Goal: Transaction & Acquisition: Purchase product/service

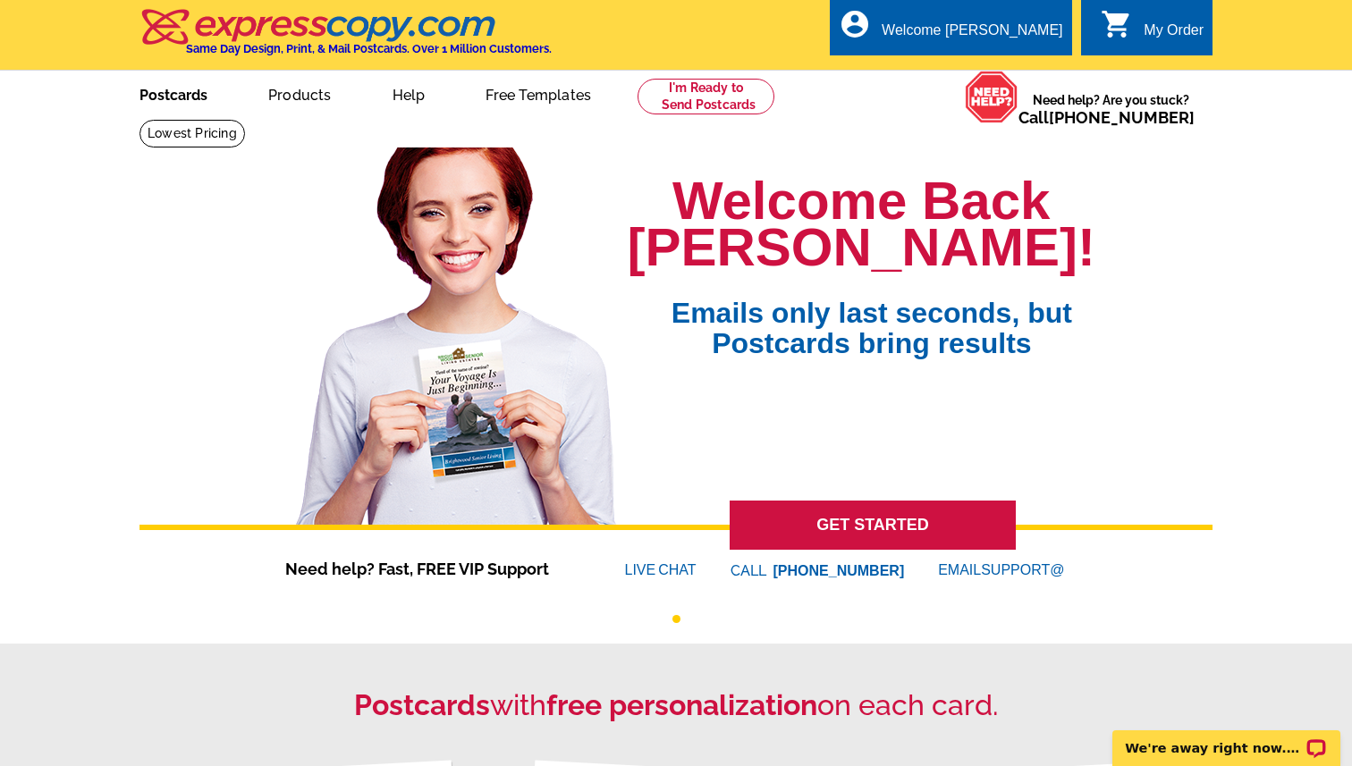
click at [209, 93] on link "Postcards" at bounding box center [173, 93] width 125 height 42
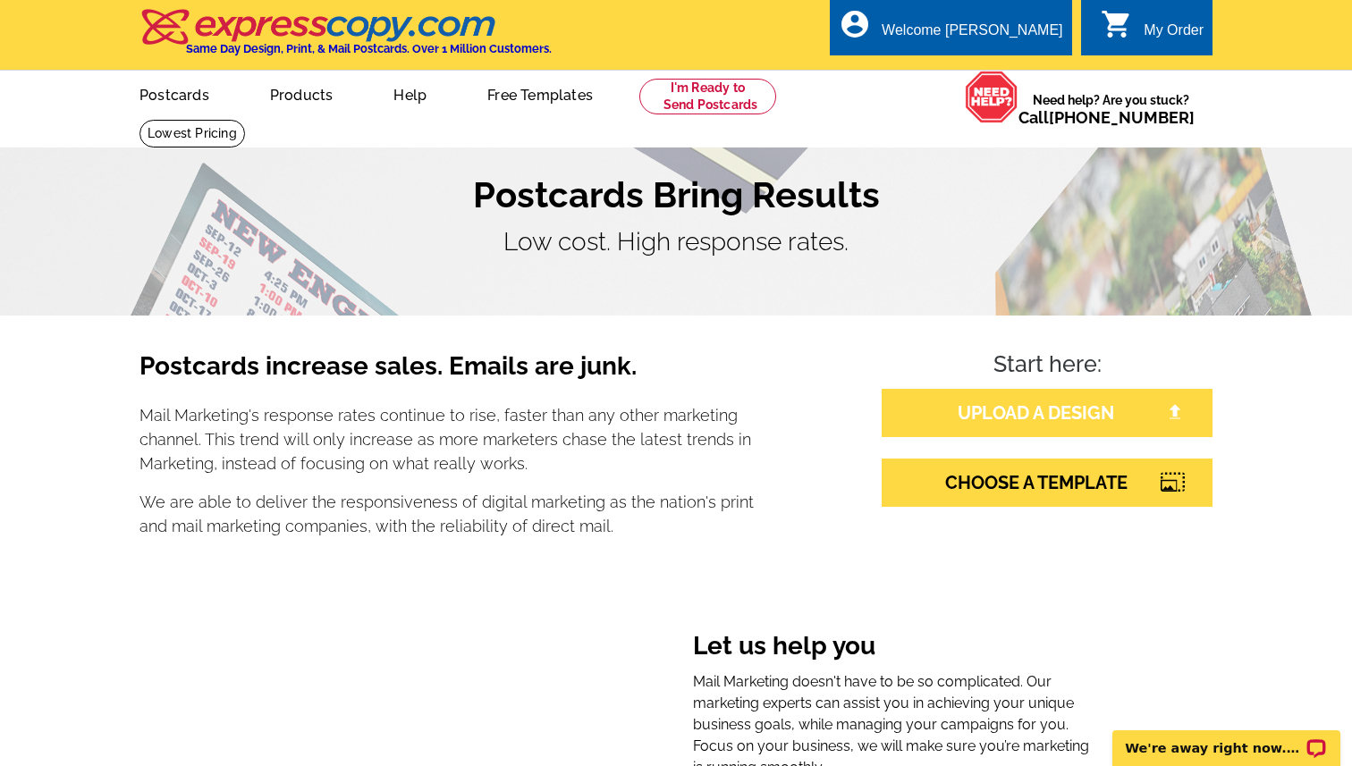
click at [947, 415] on link "UPLOAD A DESIGN" at bounding box center [1046, 413] width 331 height 48
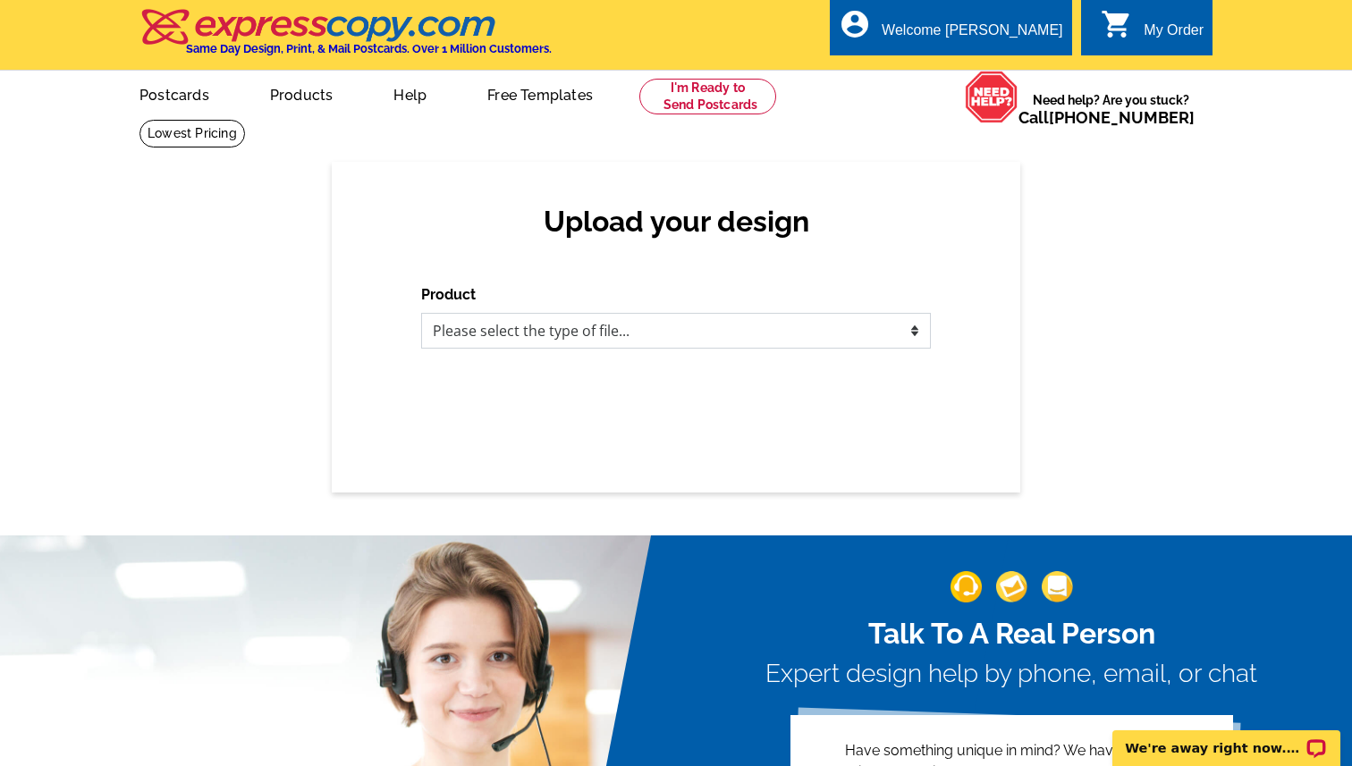
click at [733, 325] on select "Please select the type of file... Postcards Business Cards Letters and flyers G…" at bounding box center [676, 331] width 510 height 36
select select "1"
click at [421, 313] on select "Please select the type of file... Postcards Business Cards Letters and flyers G…" at bounding box center [676, 331] width 510 height 36
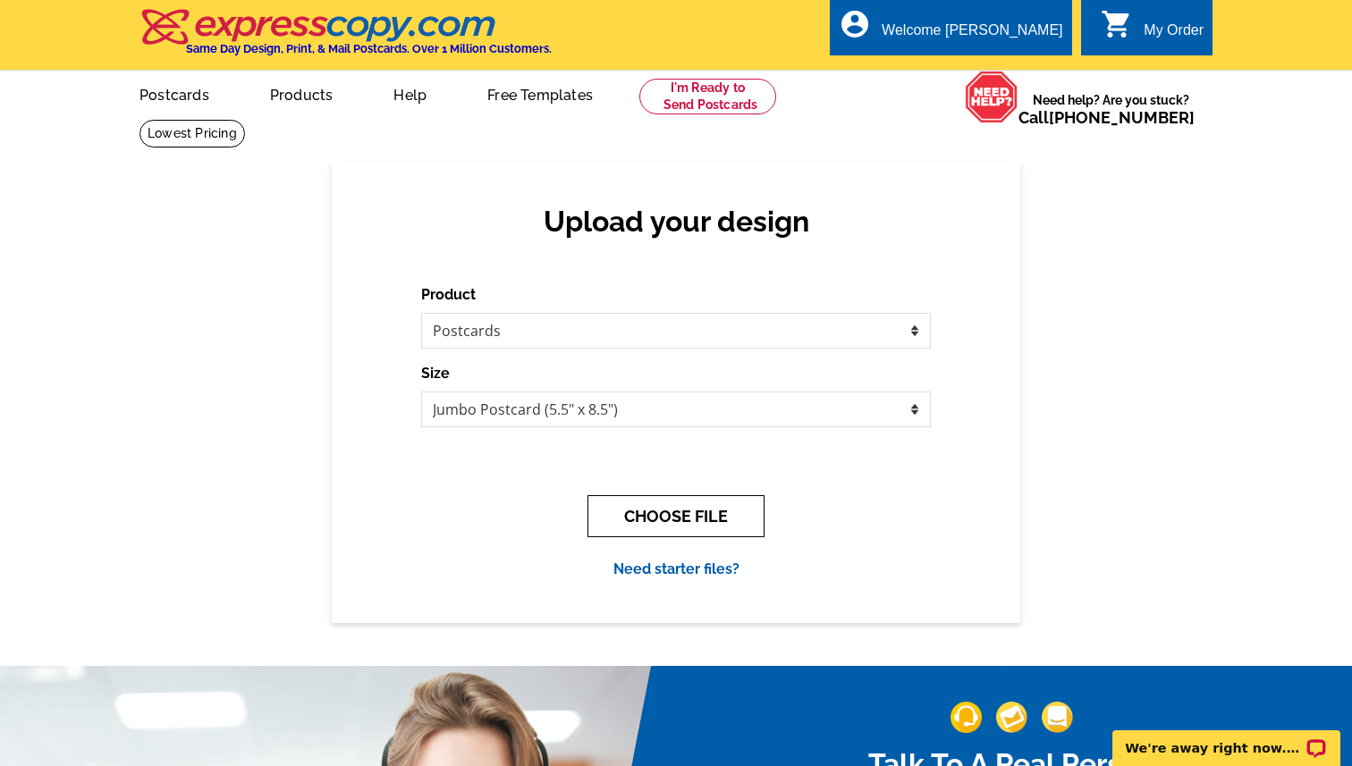
click at [670, 514] on button "CHOOSE FILE" at bounding box center [675, 516] width 177 height 42
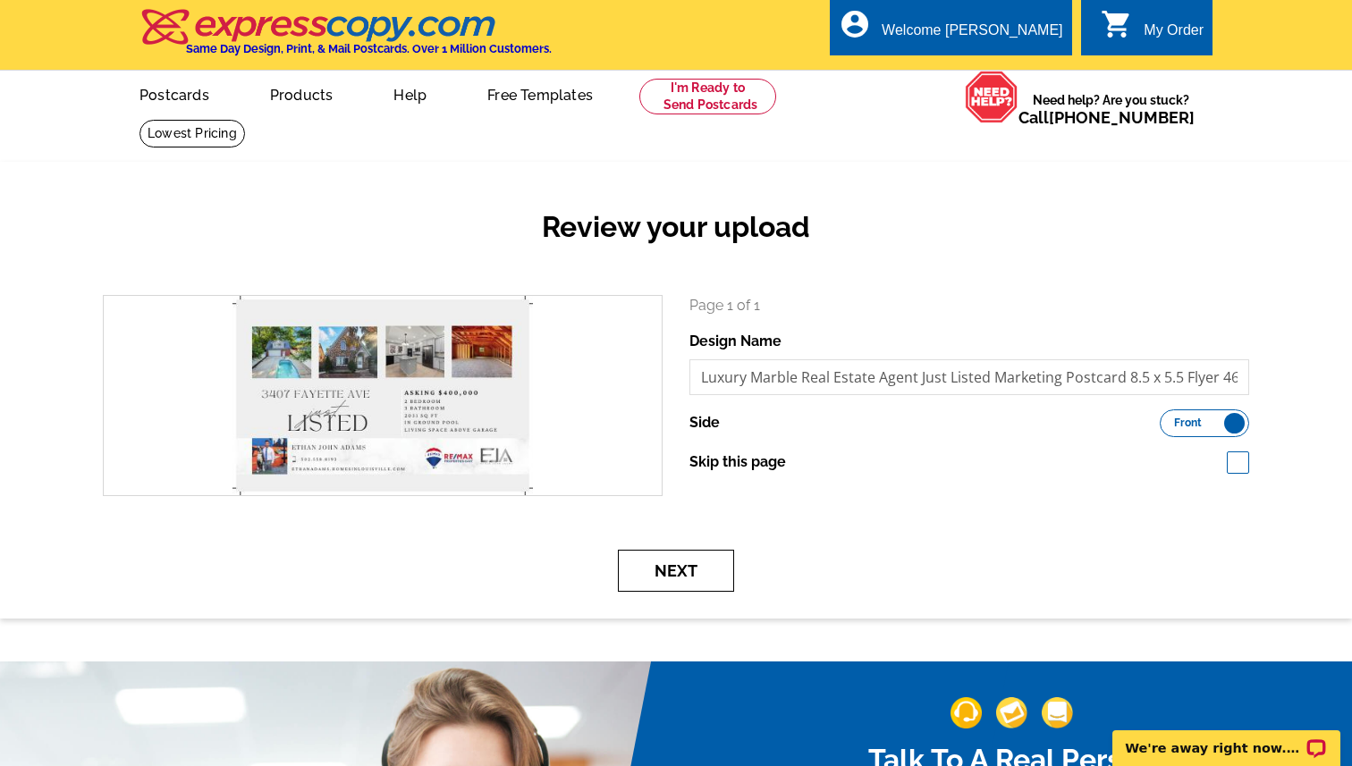
click at [688, 570] on button "Next" at bounding box center [676, 571] width 116 height 42
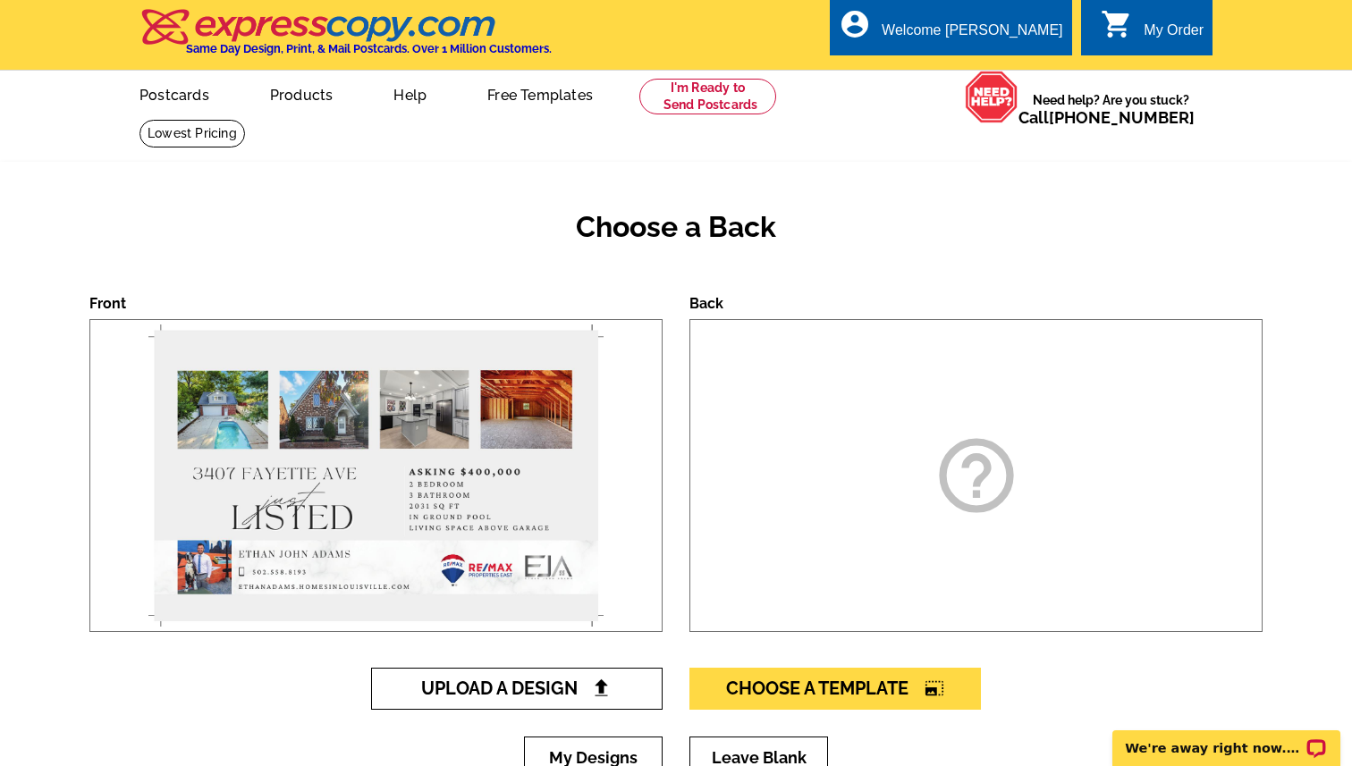
click at [562, 696] on span "Upload A Design" at bounding box center [517, 688] width 192 height 21
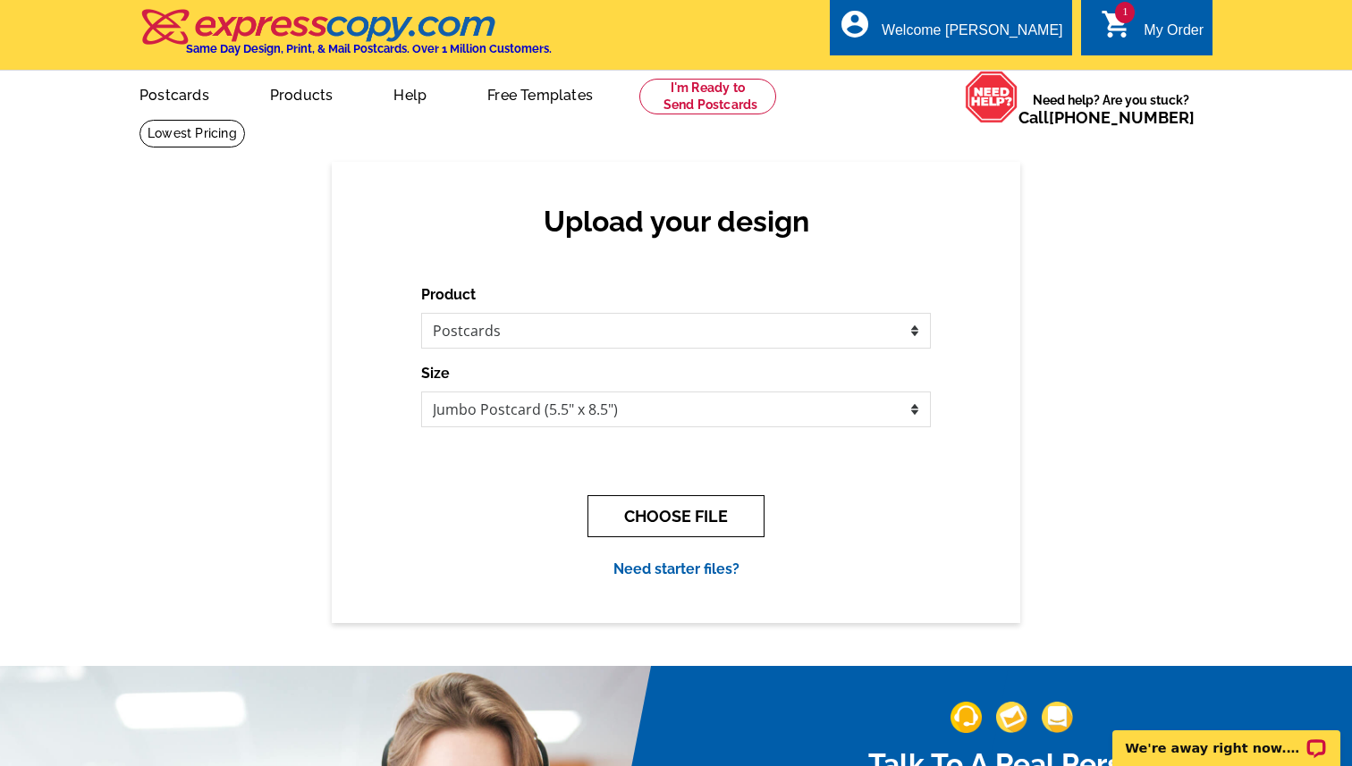
click at [632, 505] on button "CHOOSE FILE" at bounding box center [675, 516] width 177 height 42
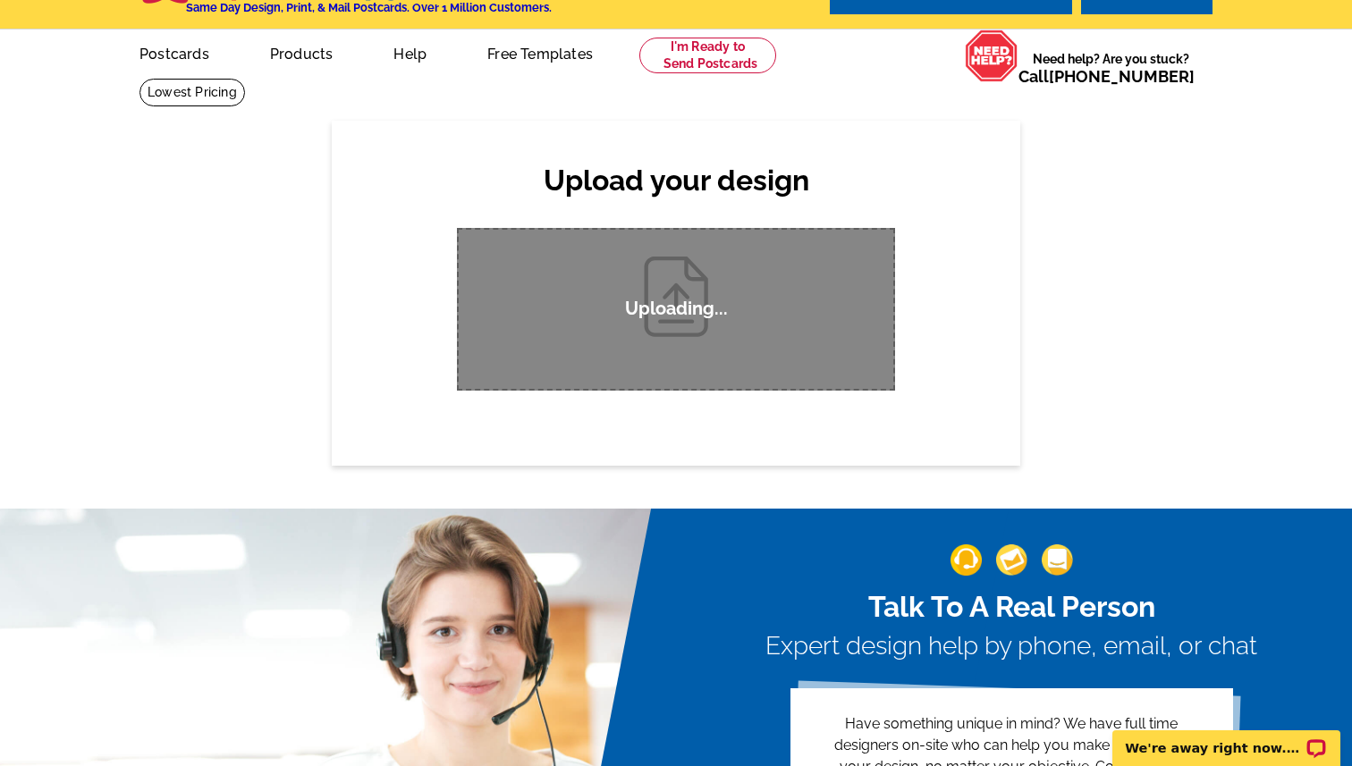
scroll to position [54, 0]
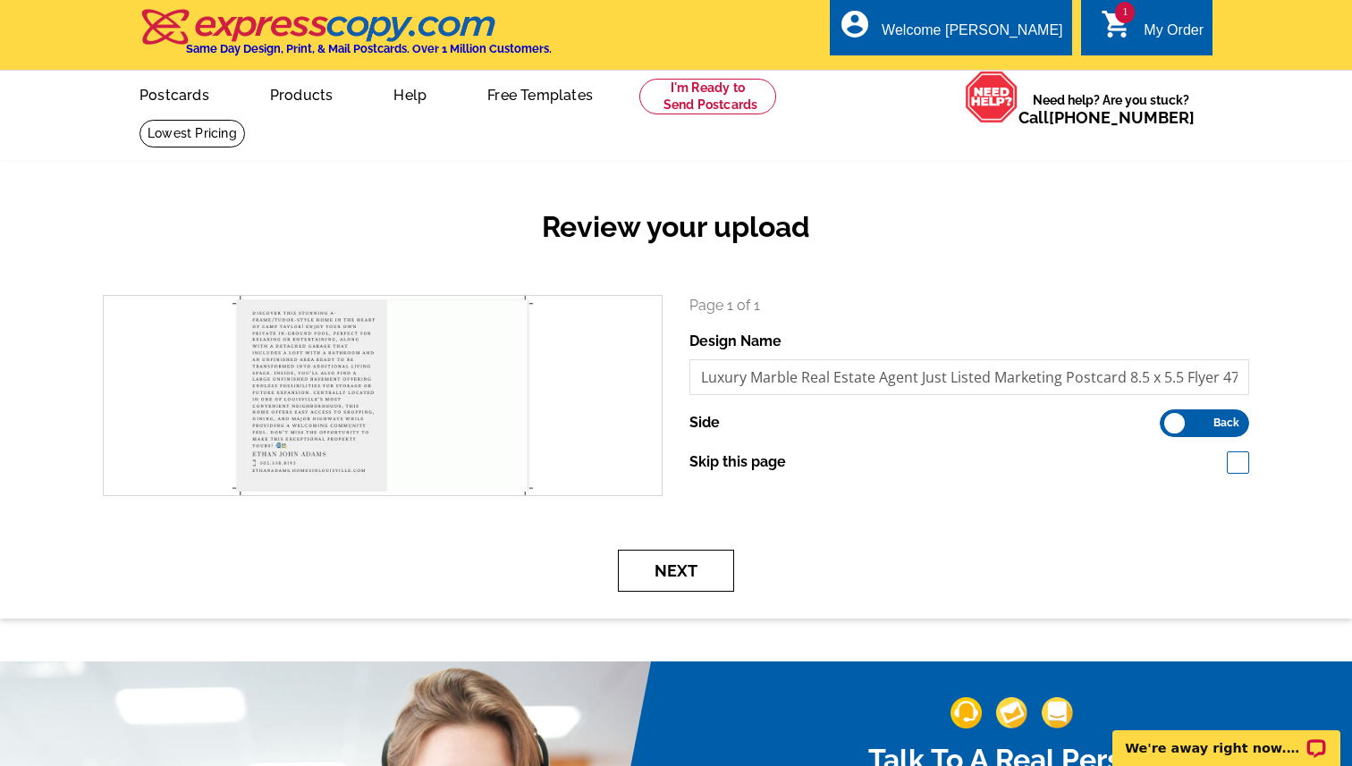
click at [687, 557] on button "Next" at bounding box center [676, 571] width 116 height 42
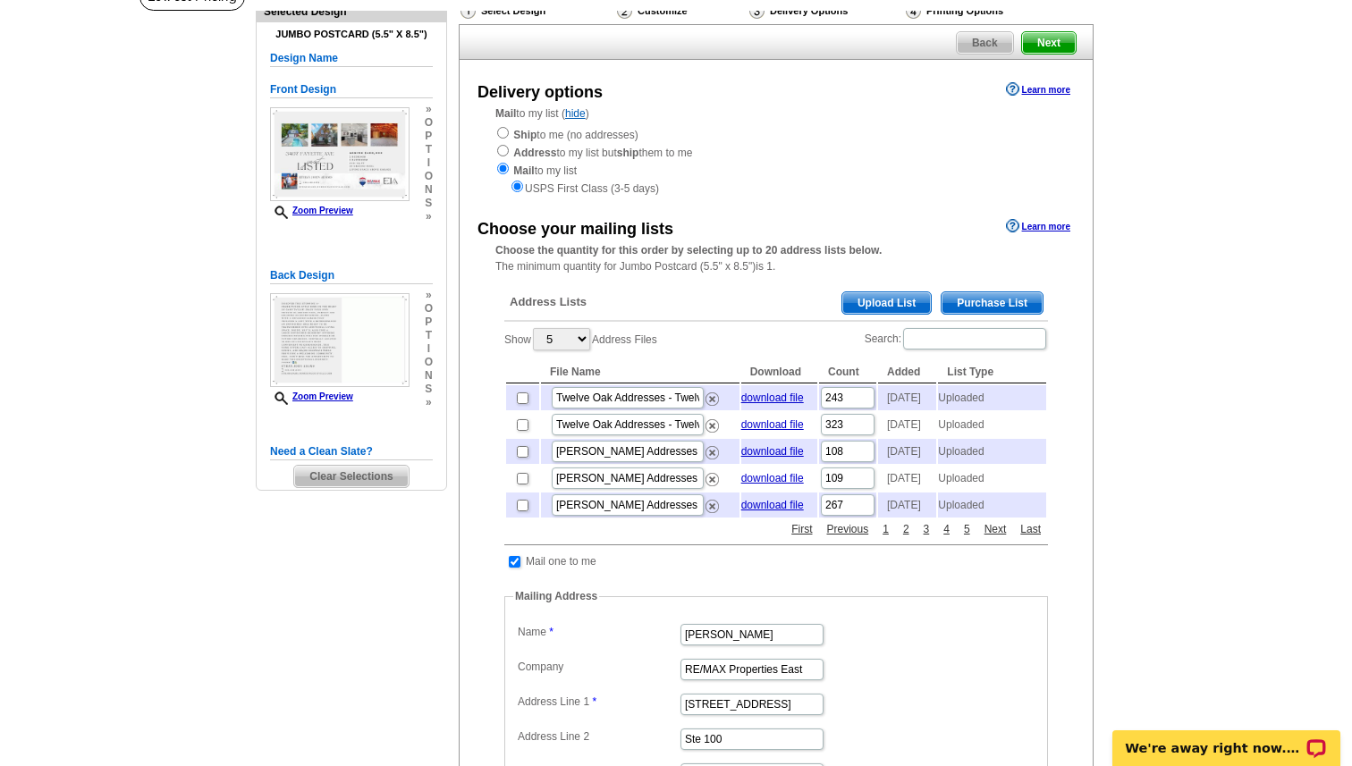
scroll to position [139, 0]
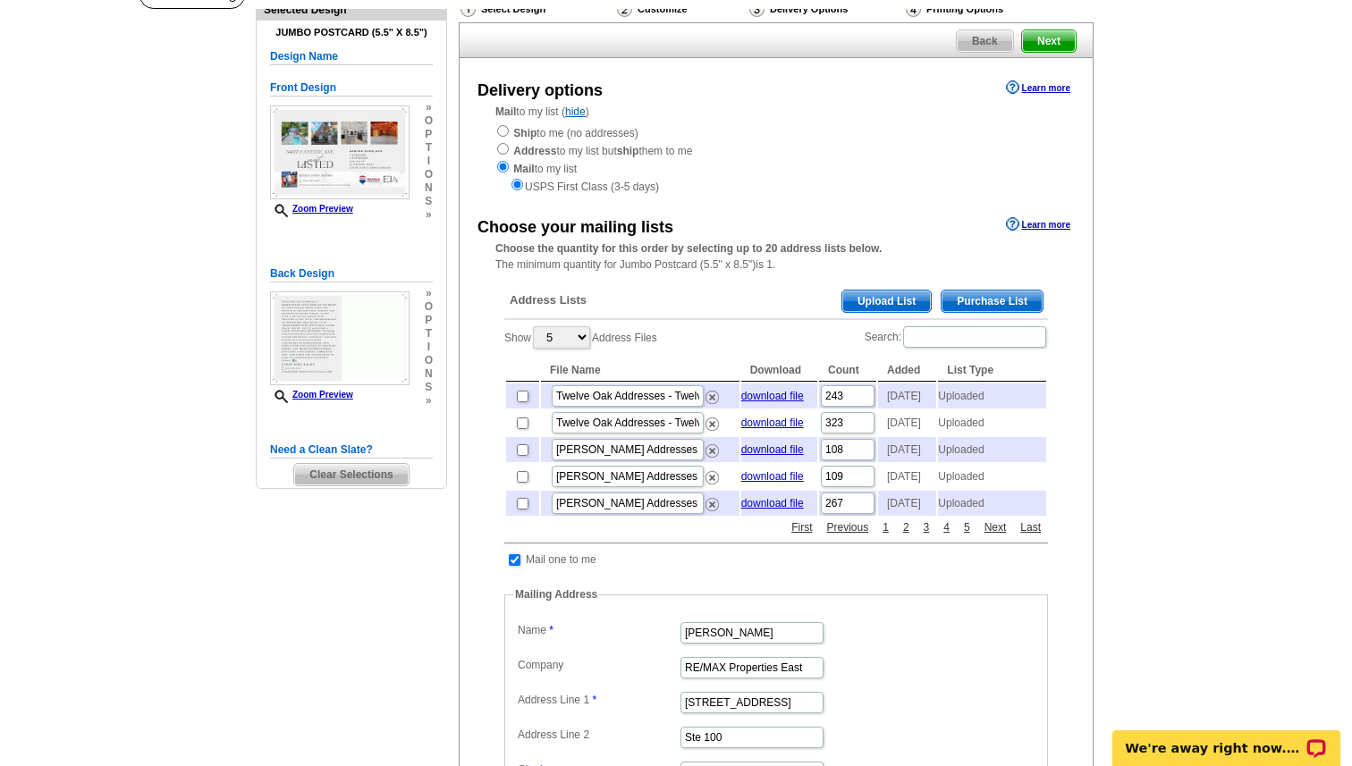
click at [865, 302] on span "Upload List" at bounding box center [886, 301] width 89 height 21
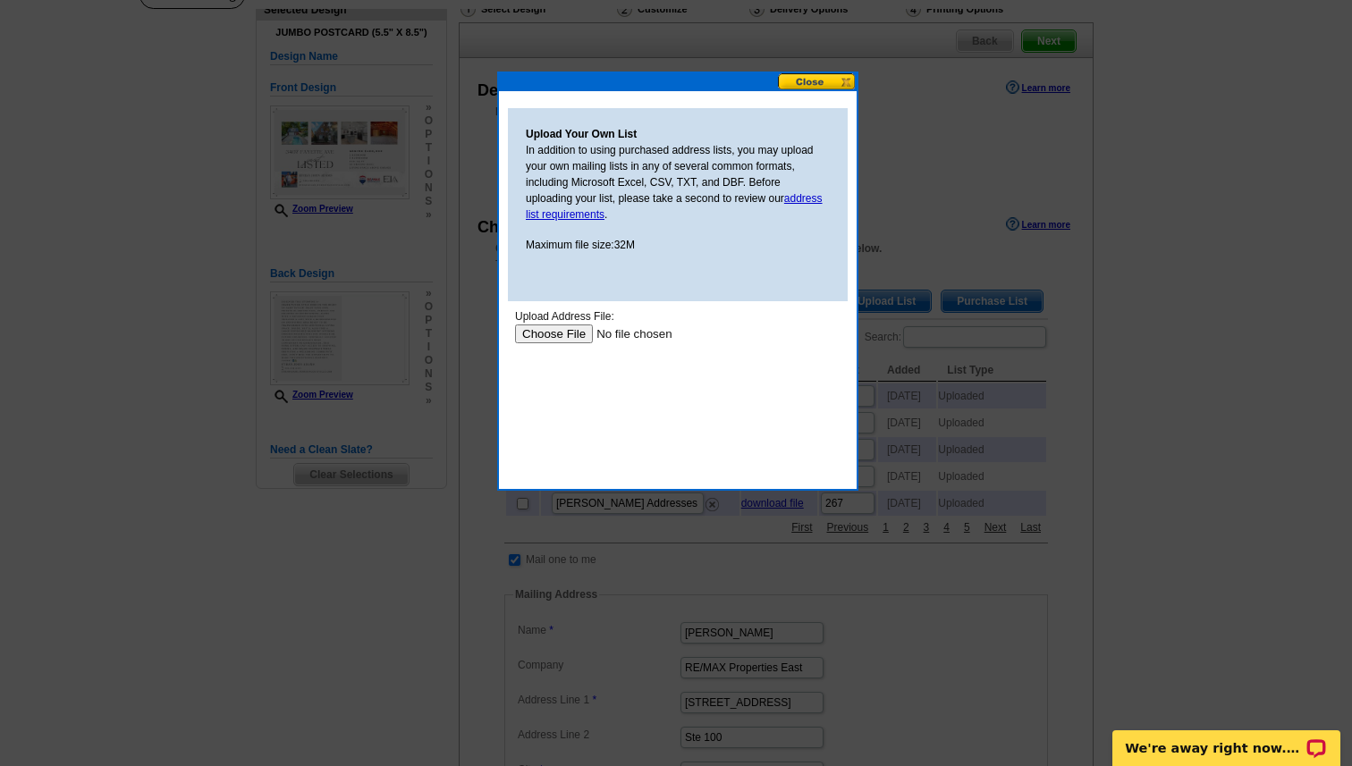
scroll to position [0, 0]
click at [571, 333] on input "file" at bounding box center [628, 334] width 226 height 19
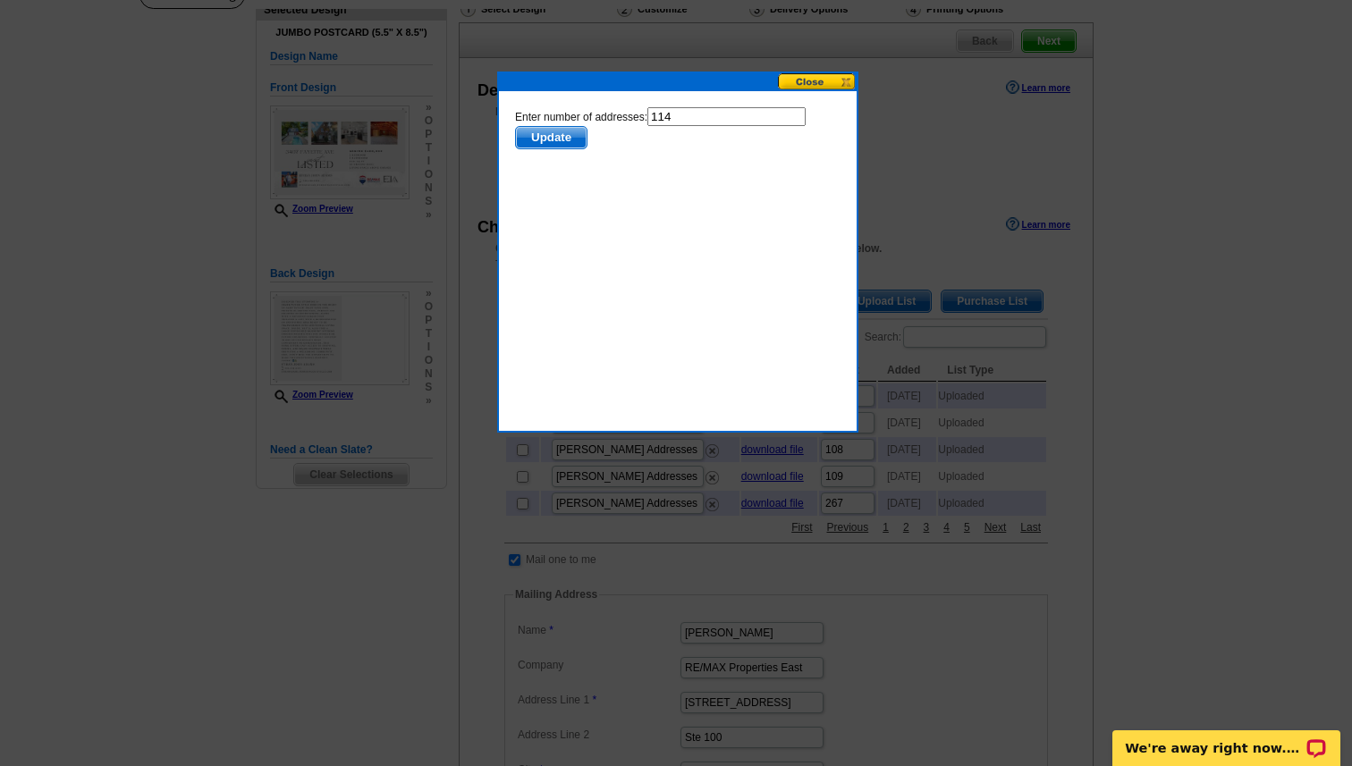
click at [569, 142] on span "Update" at bounding box center [551, 137] width 71 height 21
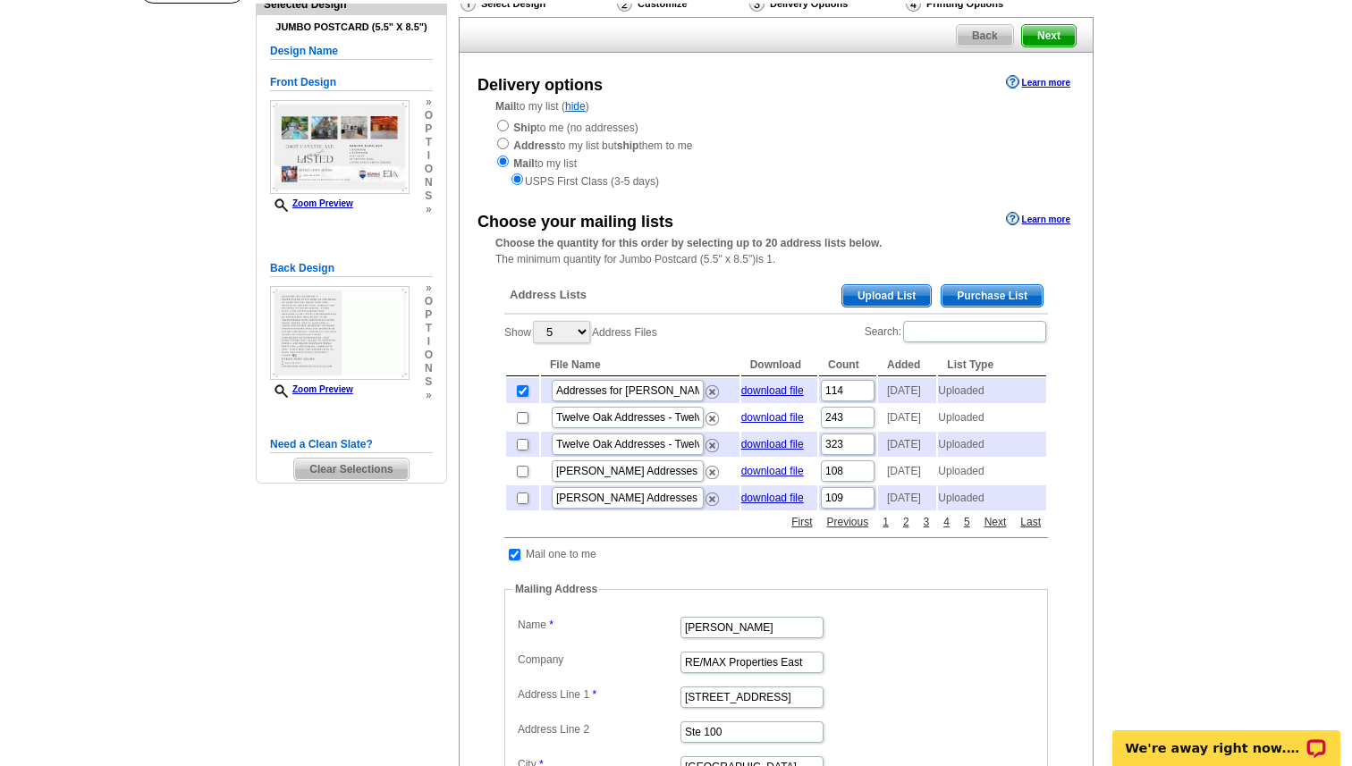
scroll to position [80, 0]
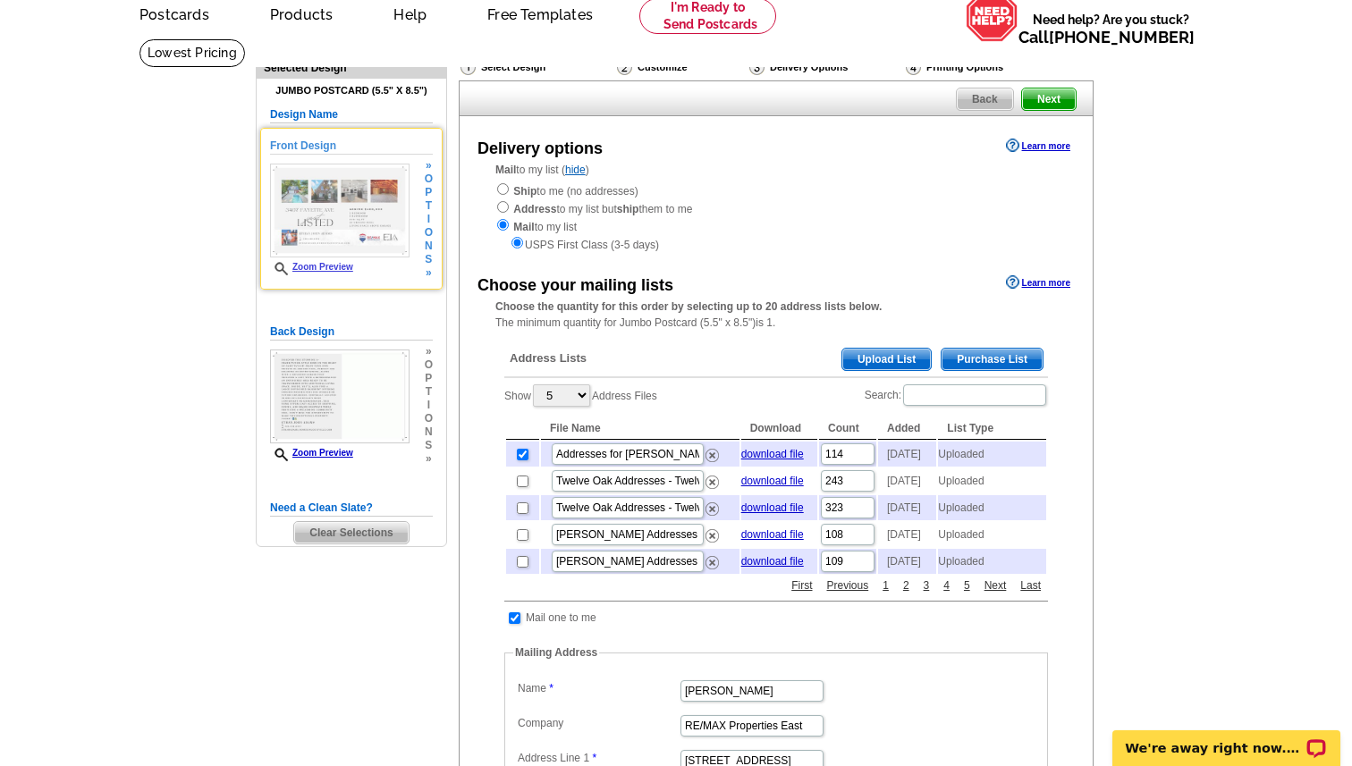
click at [335, 234] on img at bounding box center [339, 211] width 139 height 95
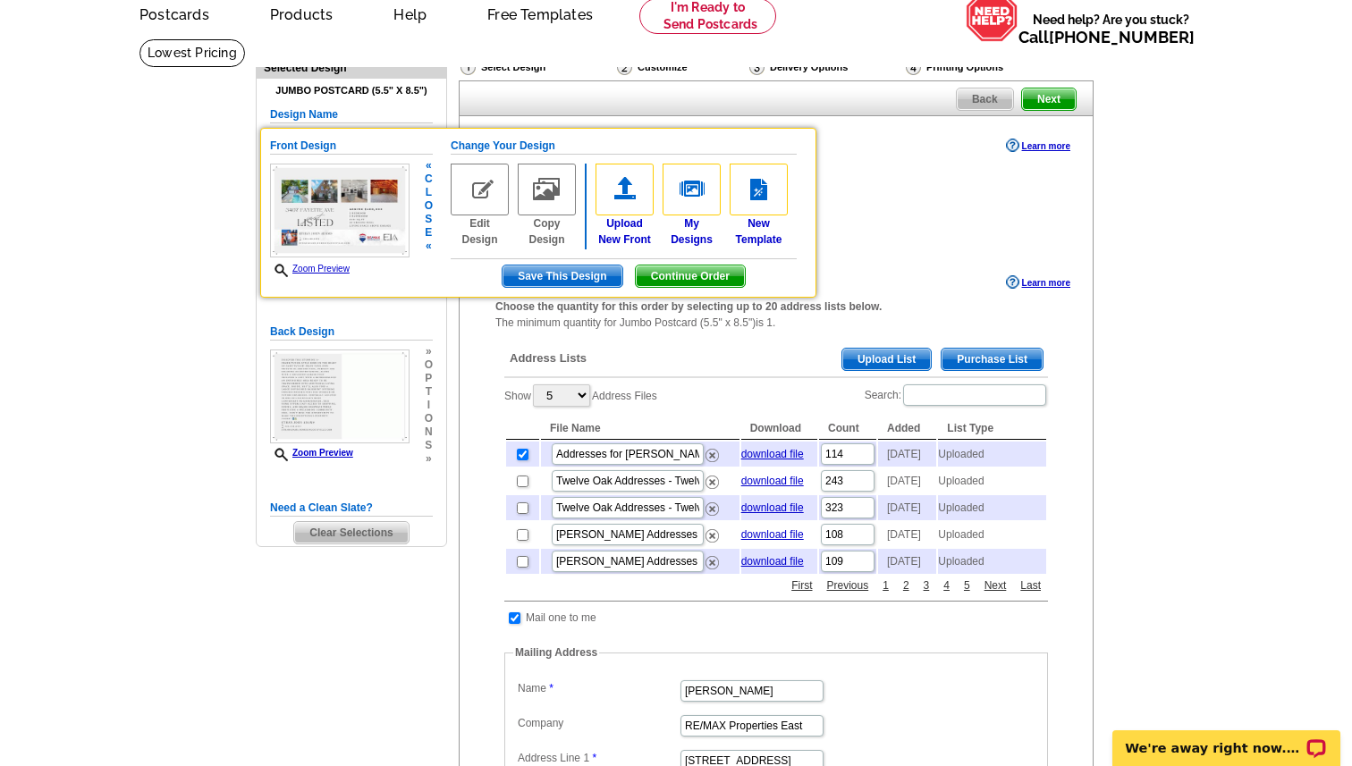
click at [345, 217] on img at bounding box center [339, 211] width 139 height 95
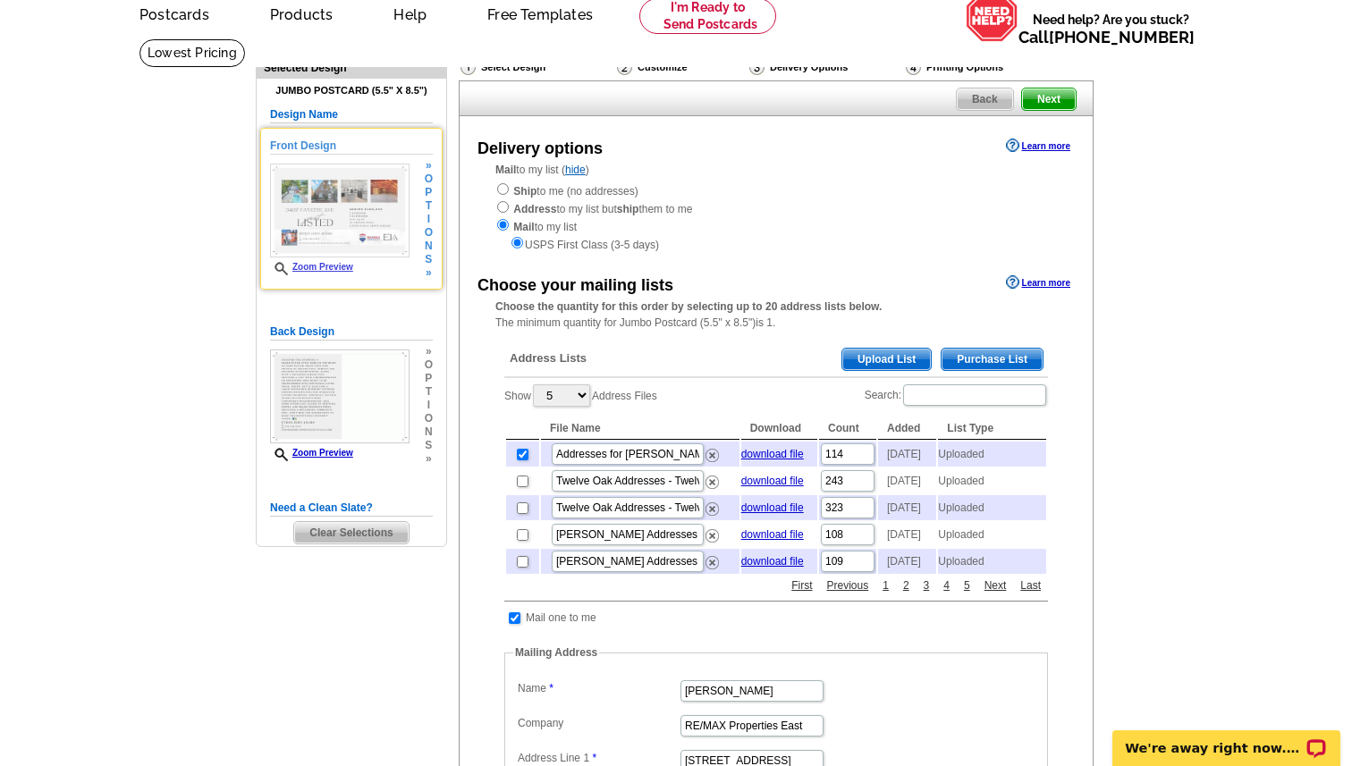
click at [345, 217] on img at bounding box center [339, 211] width 139 height 95
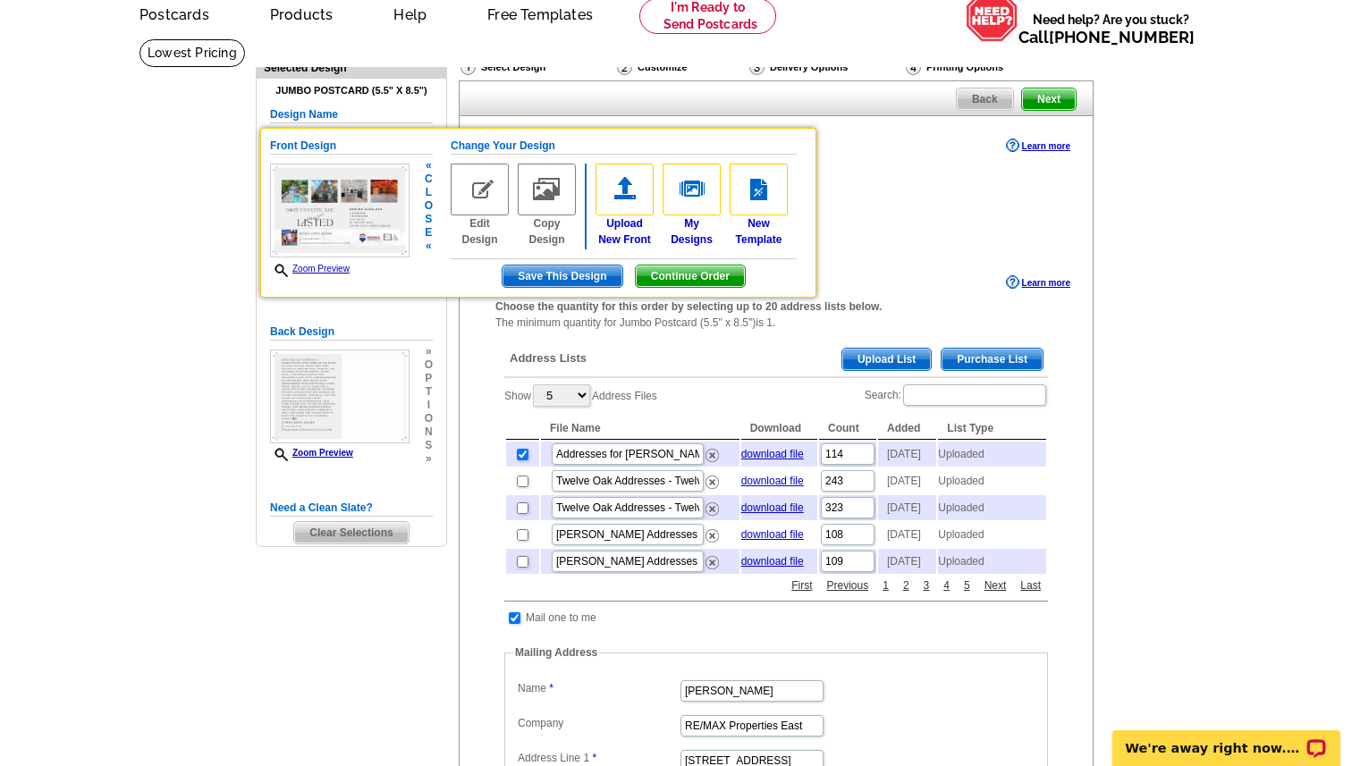
click at [277, 269] on icon at bounding box center [283, 270] width 18 height 13
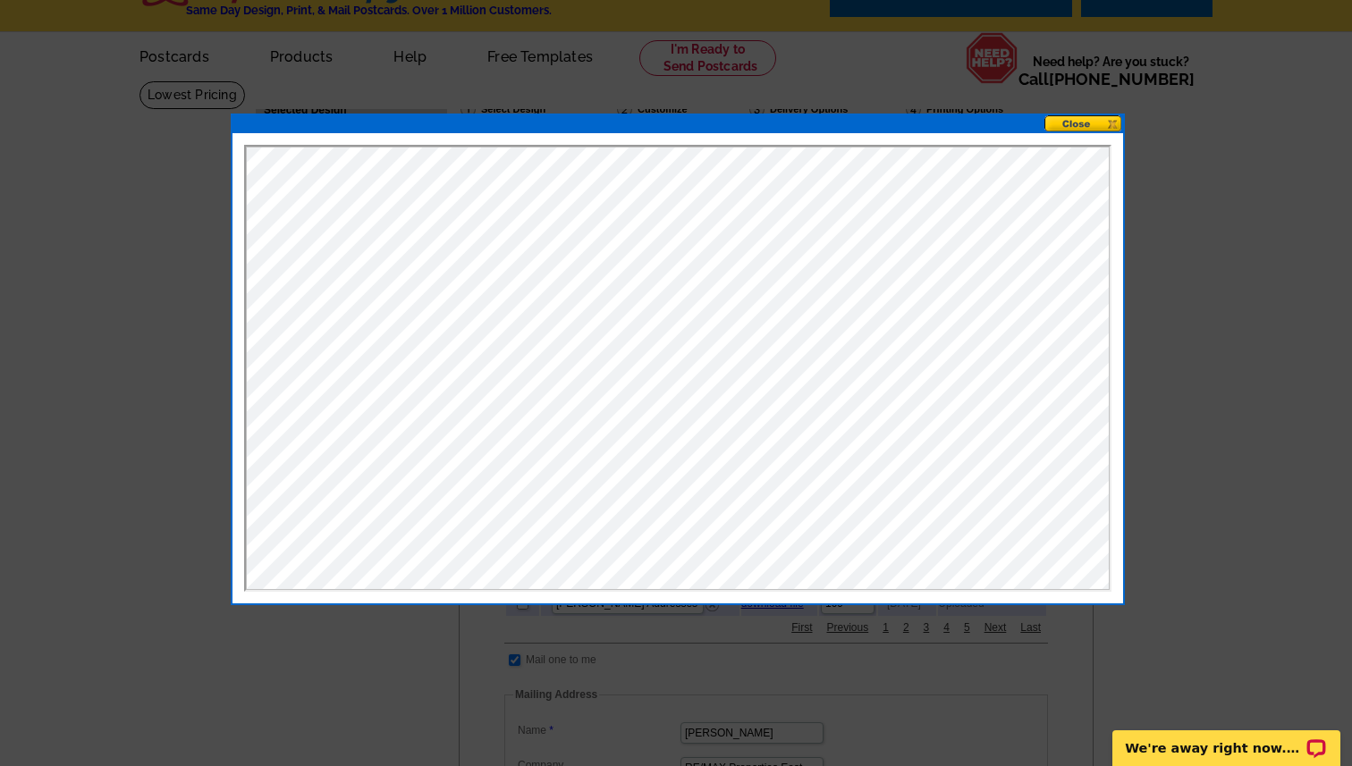
scroll to position [30, 0]
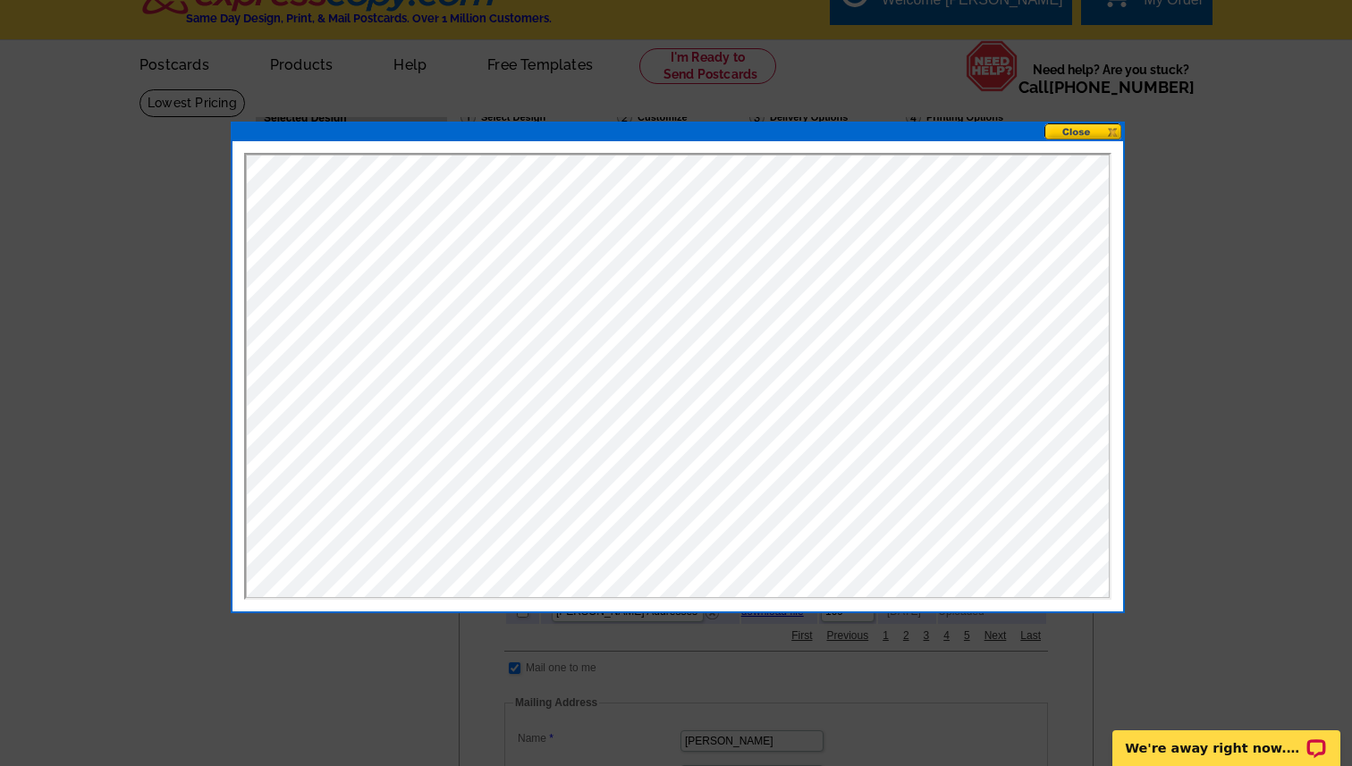
click at [1084, 131] on button at bounding box center [1083, 131] width 79 height 17
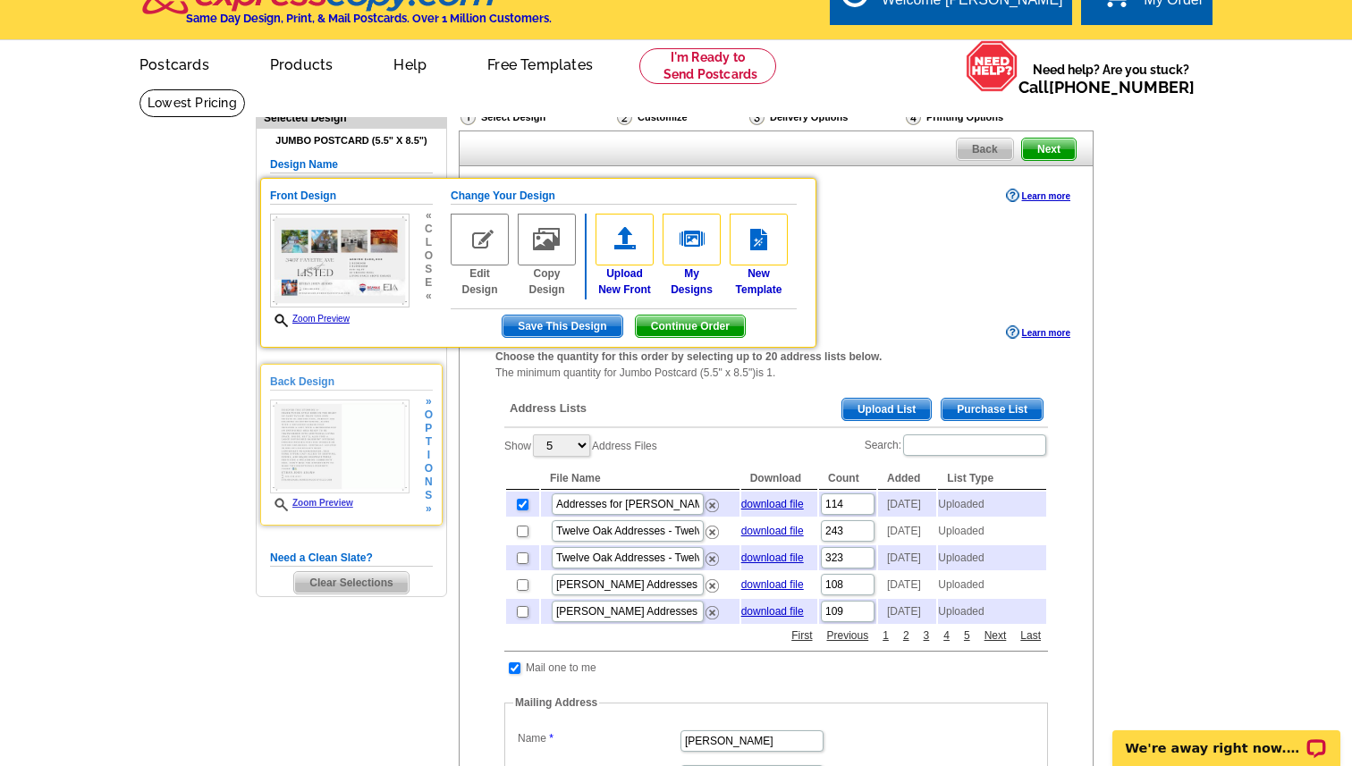
click at [326, 439] on img at bounding box center [339, 447] width 139 height 95
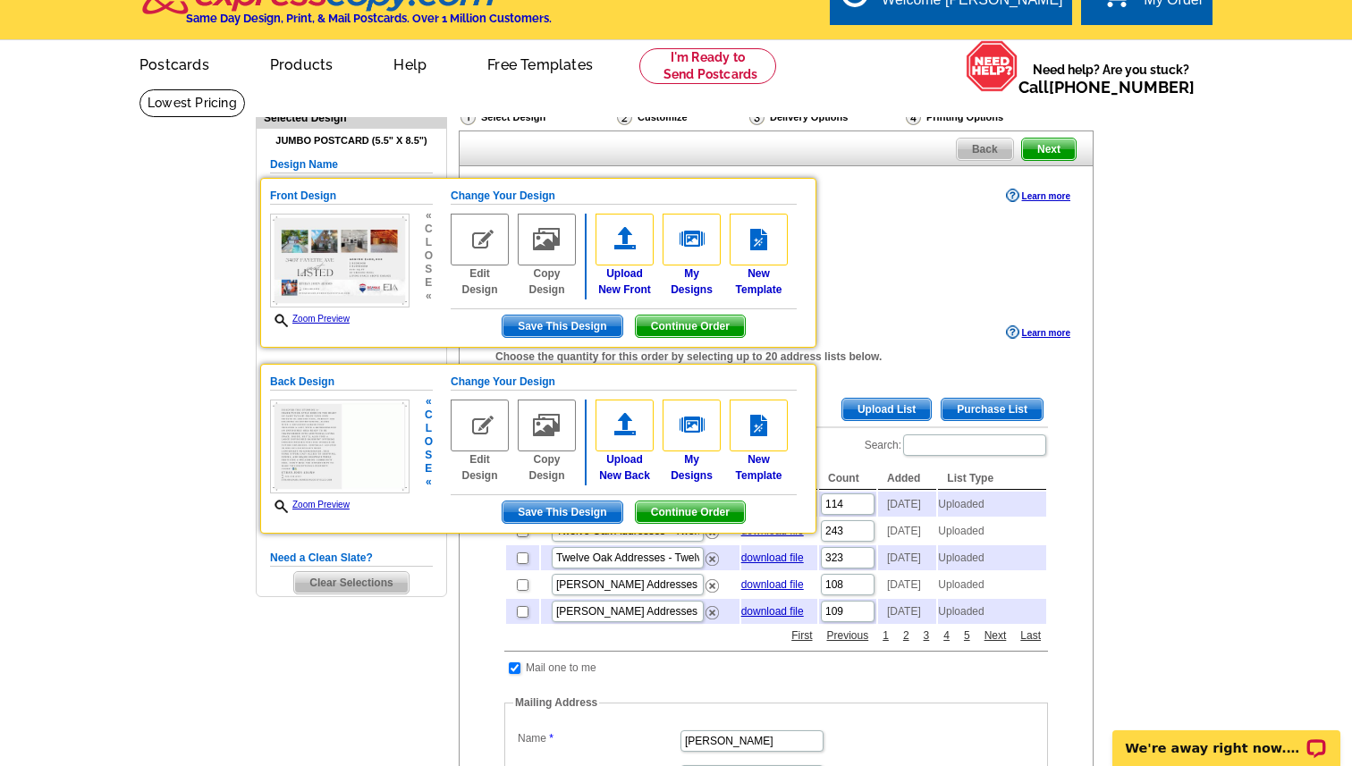
click at [310, 510] on span "Zoom Preview" at bounding box center [339, 505] width 139 height 15
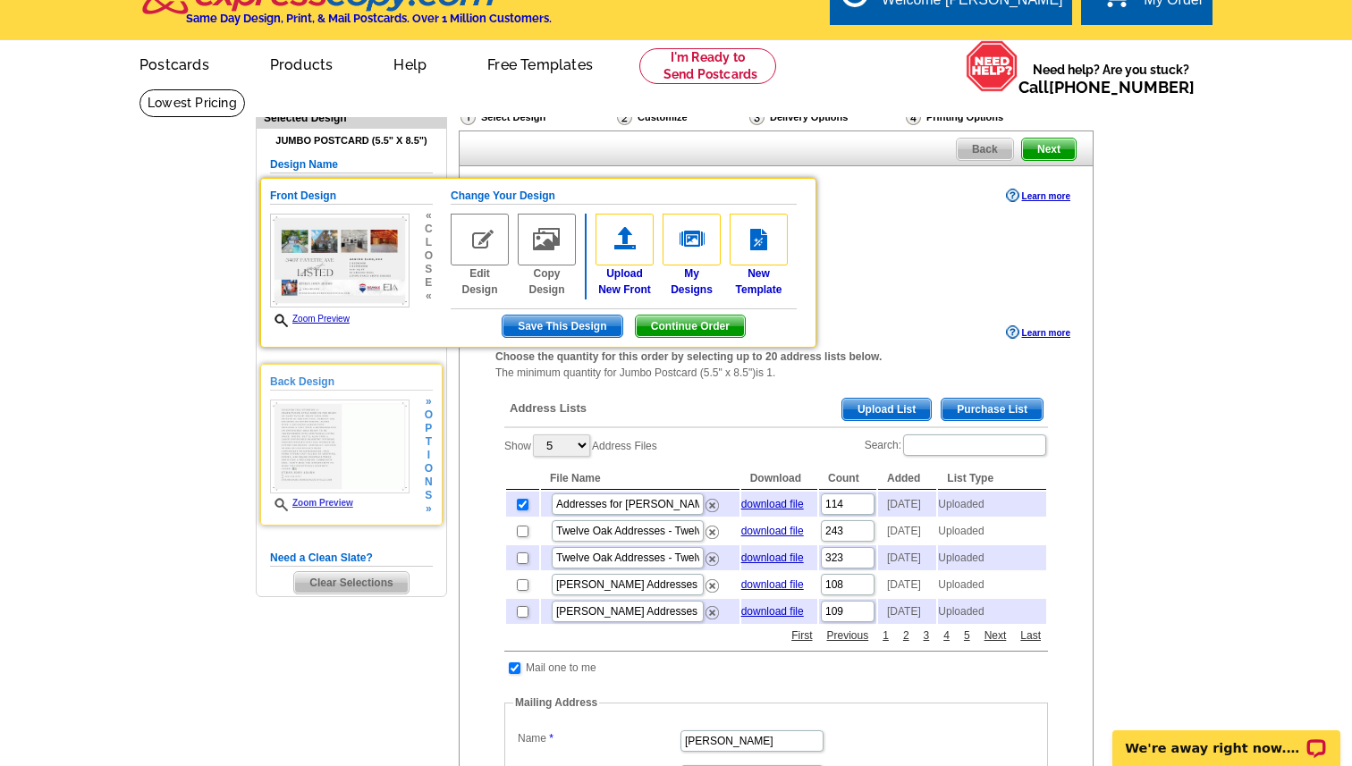
click at [320, 505] on link "Zoom Preview" at bounding box center [311, 503] width 83 height 10
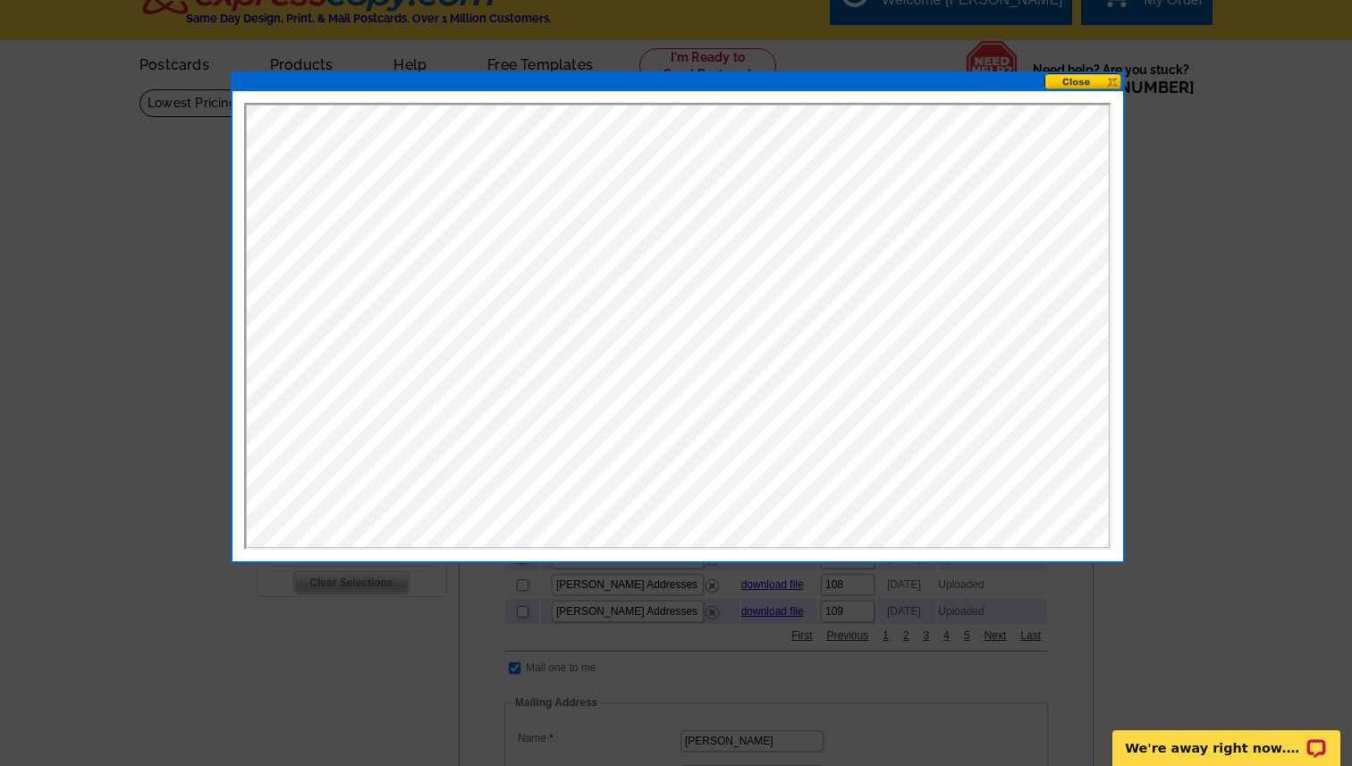
scroll to position [0, 0]
click at [1084, 80] on button at bounding box center [1083, 81] width 79 height 17
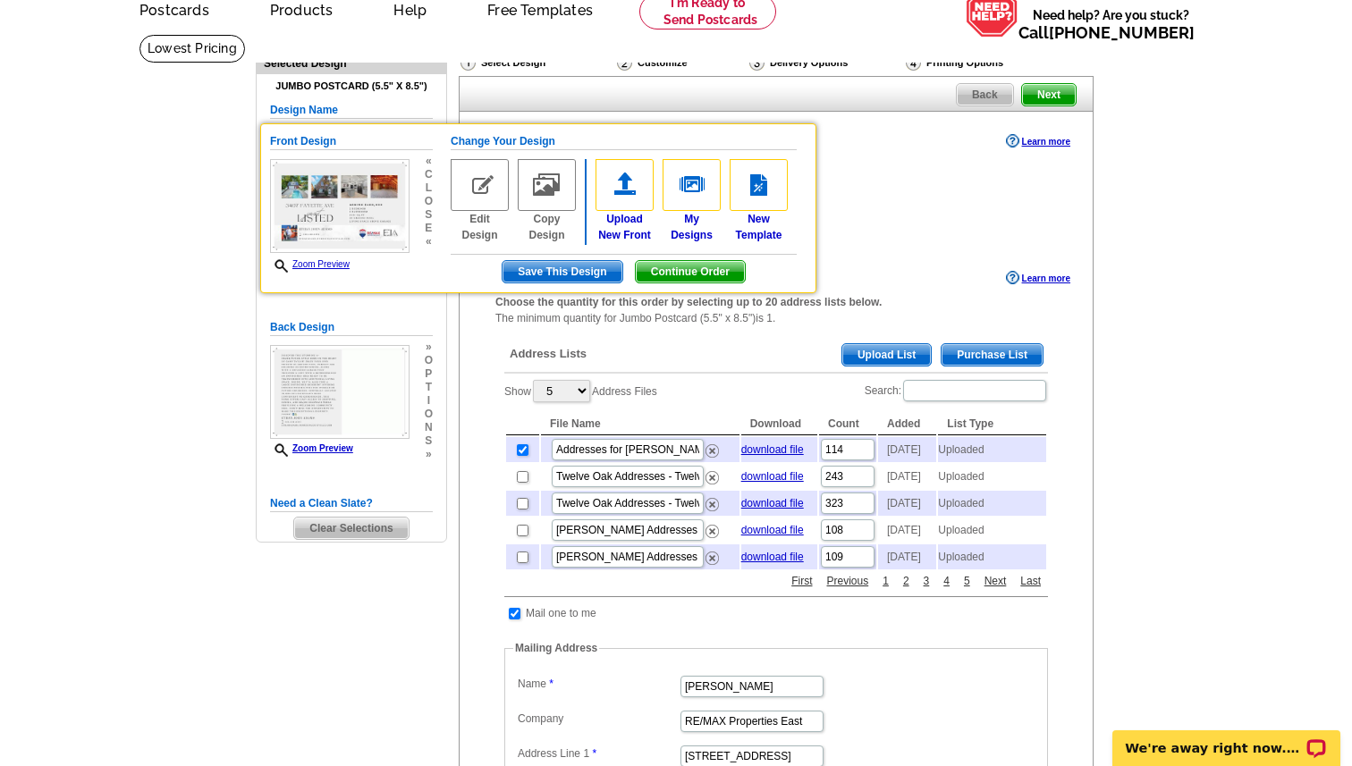
scroll to position [202, 0]
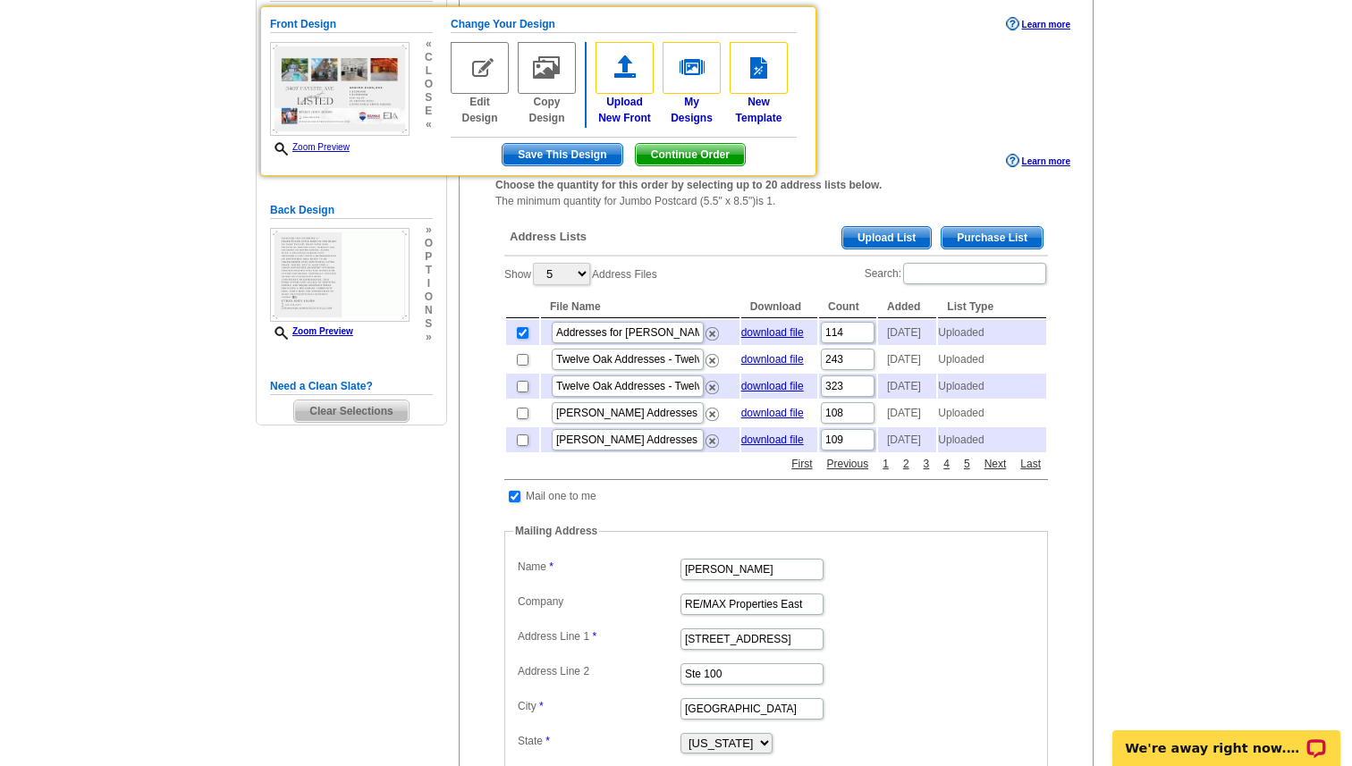
click at [342, 547] on div "Need Help? call 800-260-5887, chat with support, or have our designers make som…" at bounding box center [676, 549] width 858 height 1265
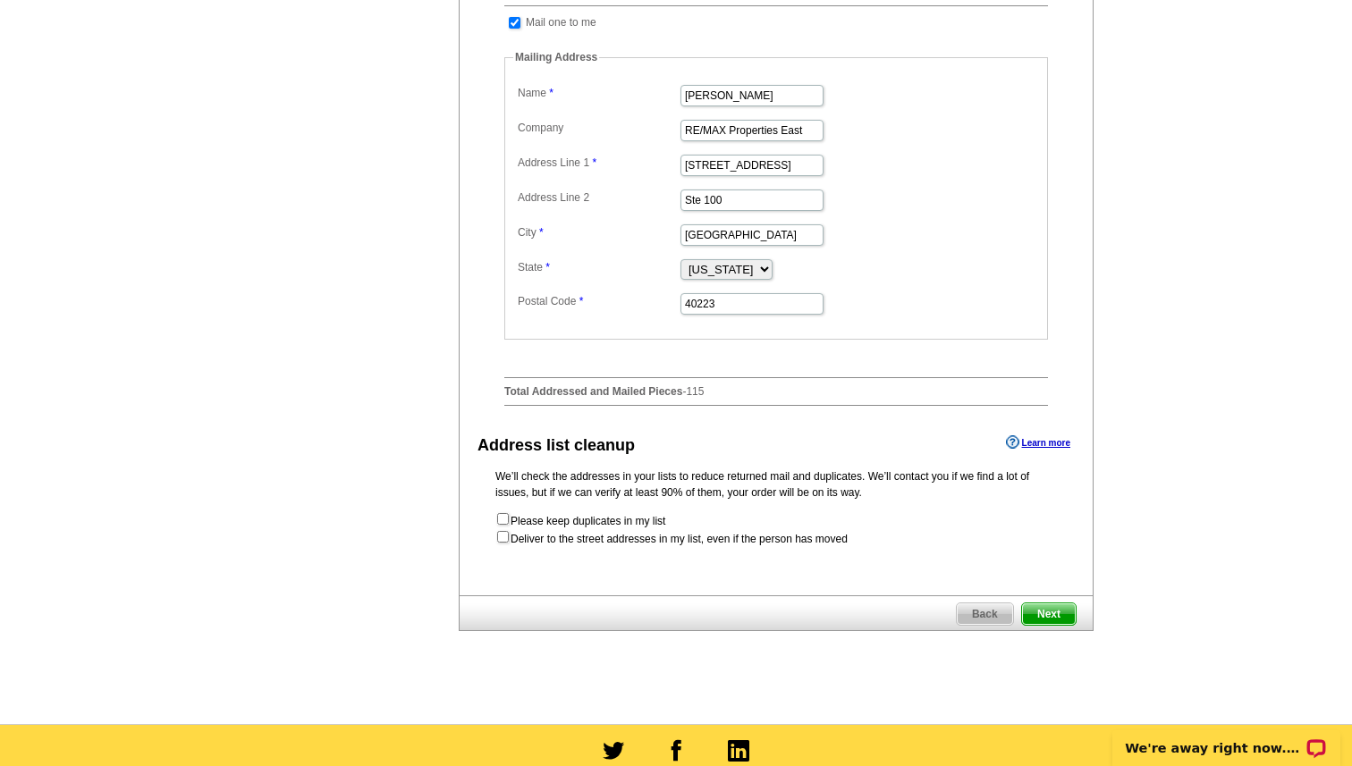
scroll to position [807, 0]
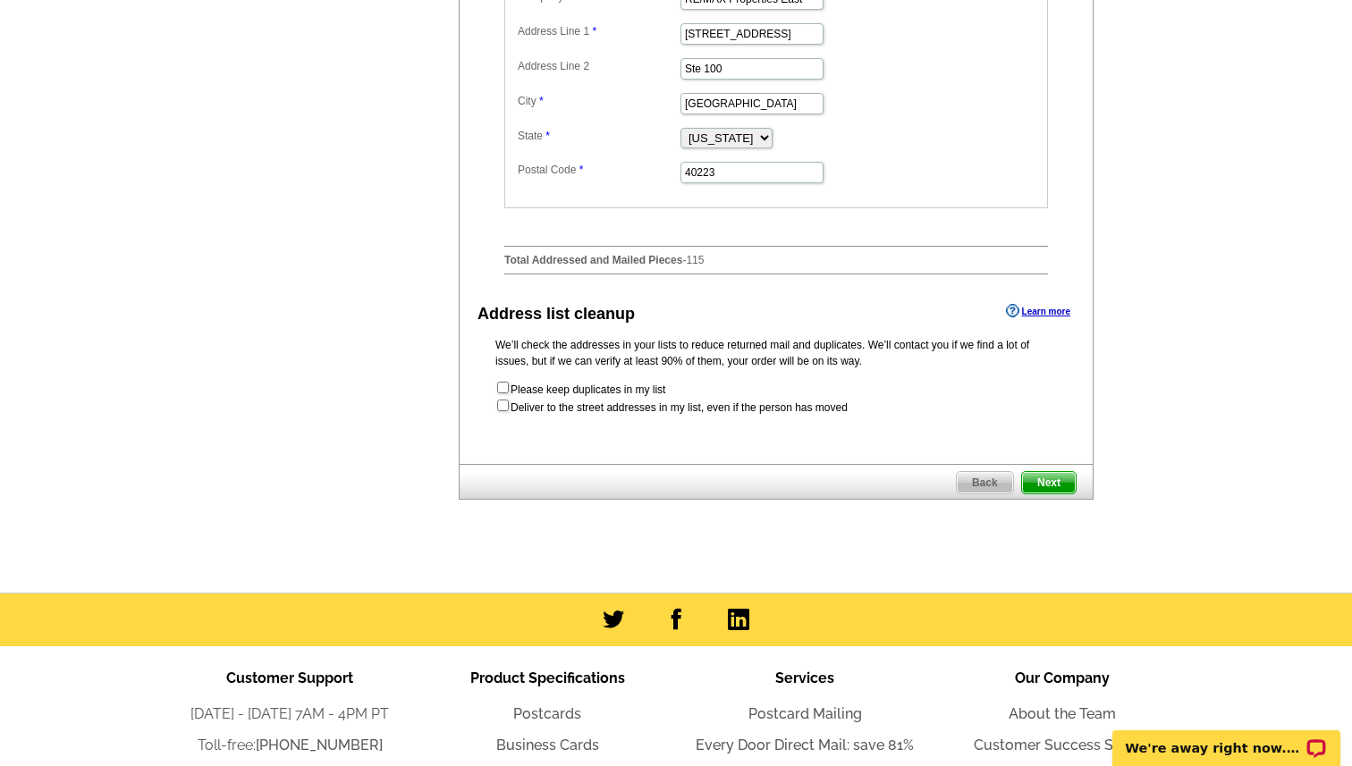
click at [1054, 493] on span "Next" at bounding box center [1049, 482] width 54 height 21
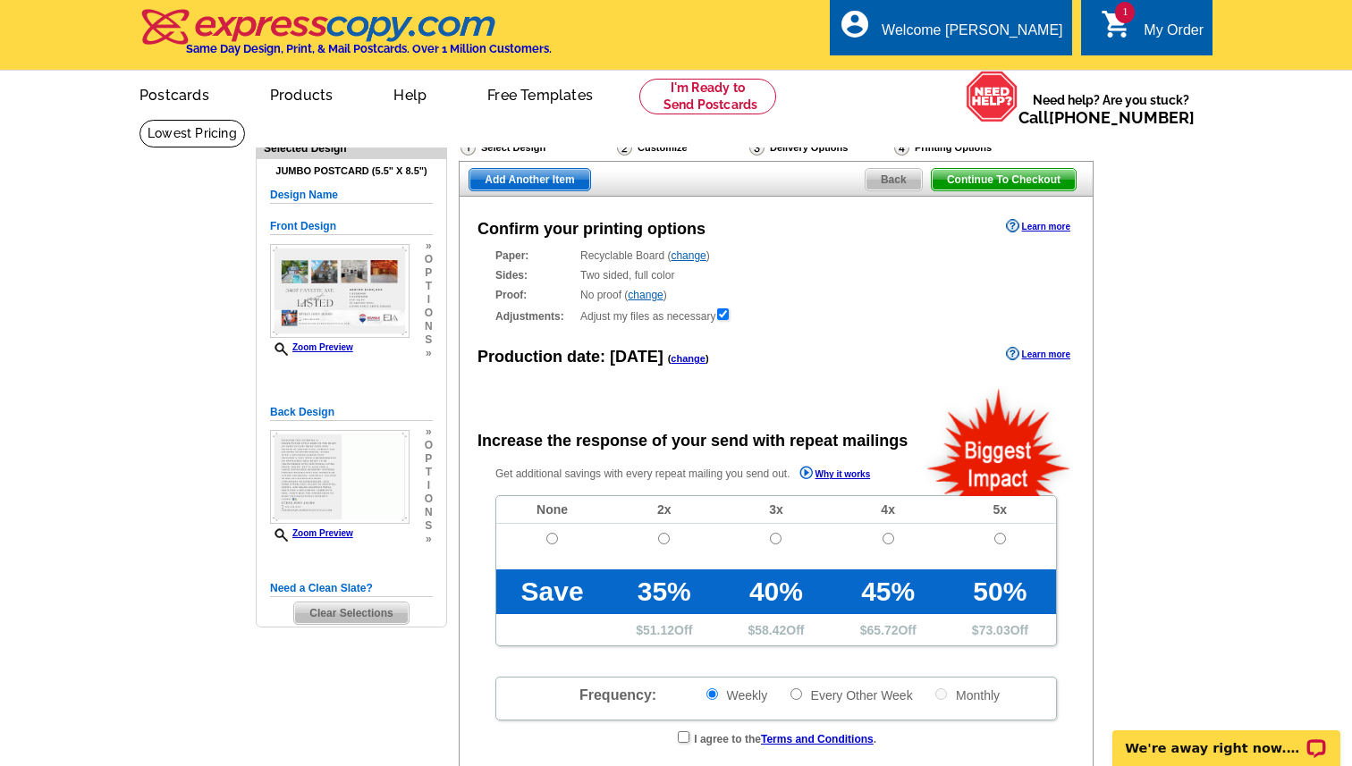
radio input "false"
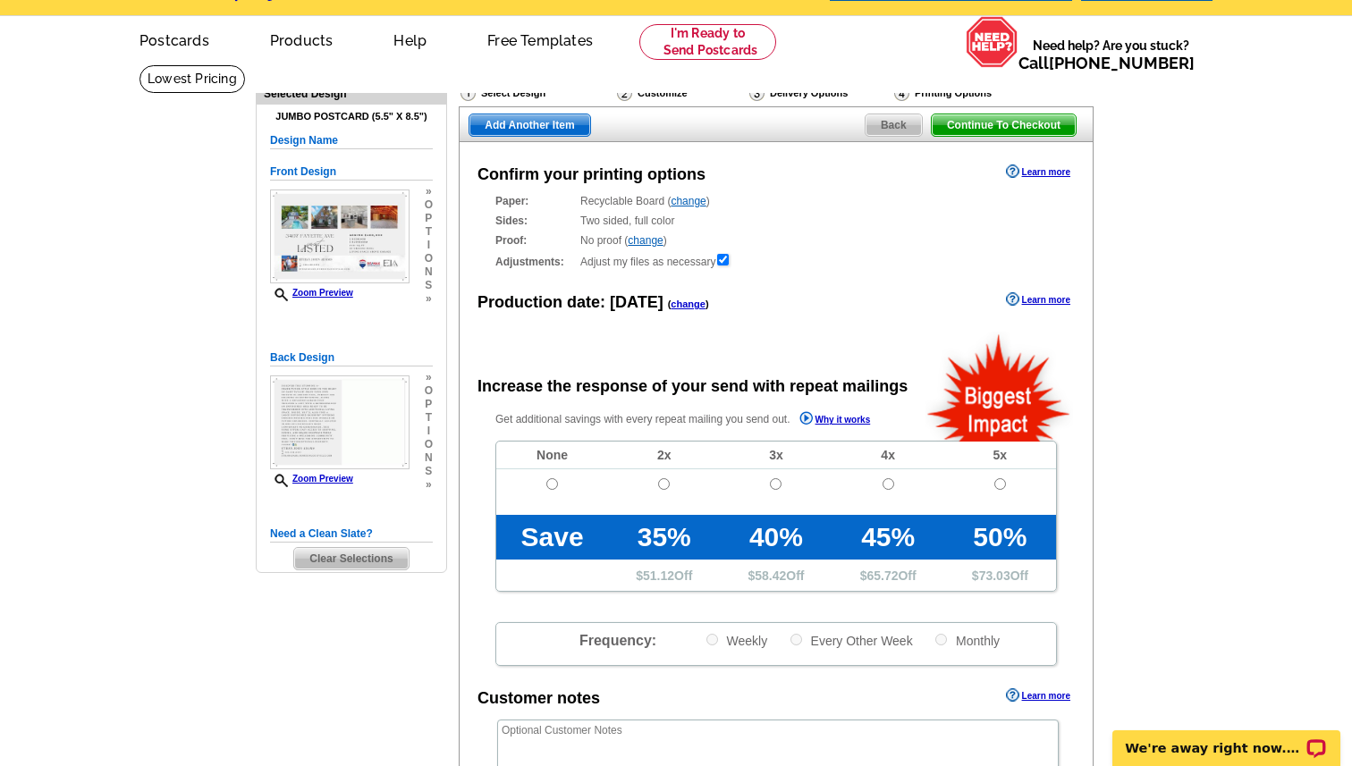
scroll to position [74, 0]
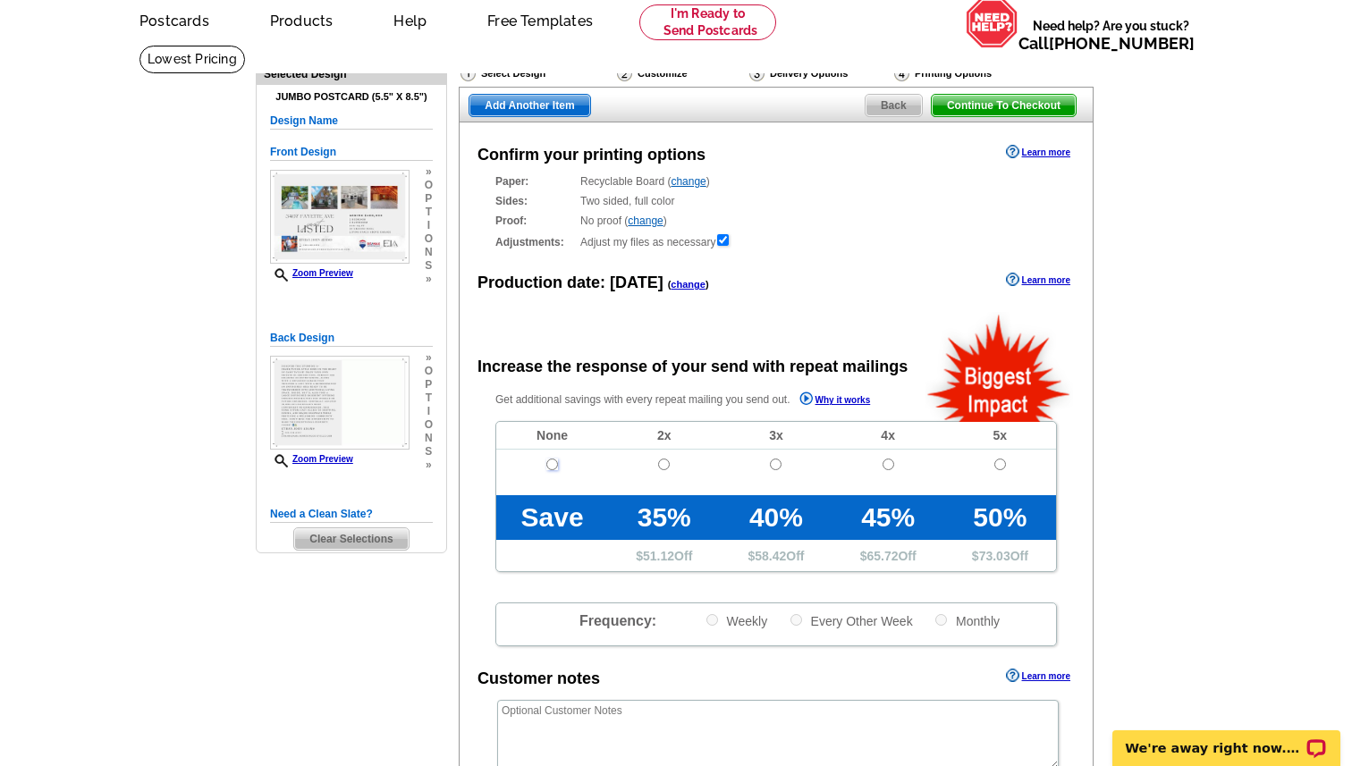
click at [557, 462] on input "radio" at bounding box center [552, 465] width 12 height 12
radio input "true"
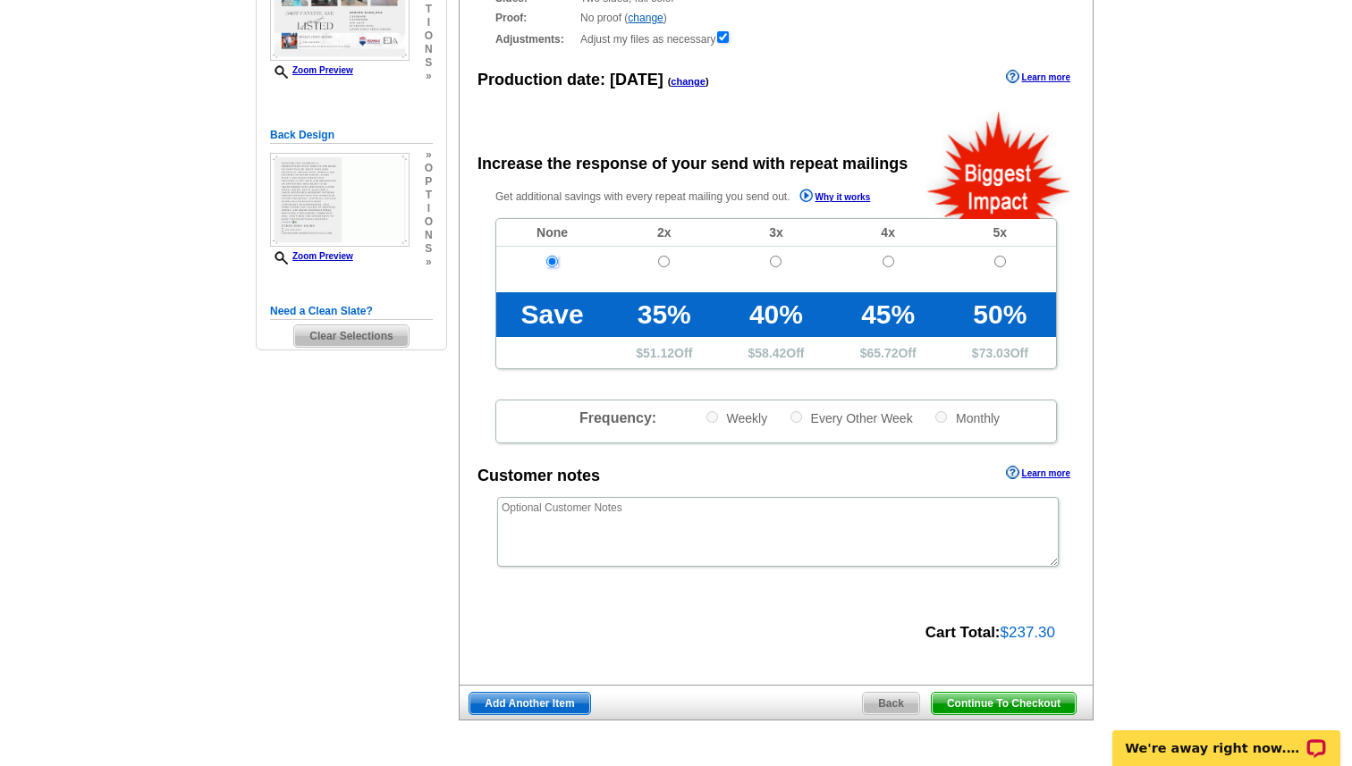
scroll to position [405, 0]
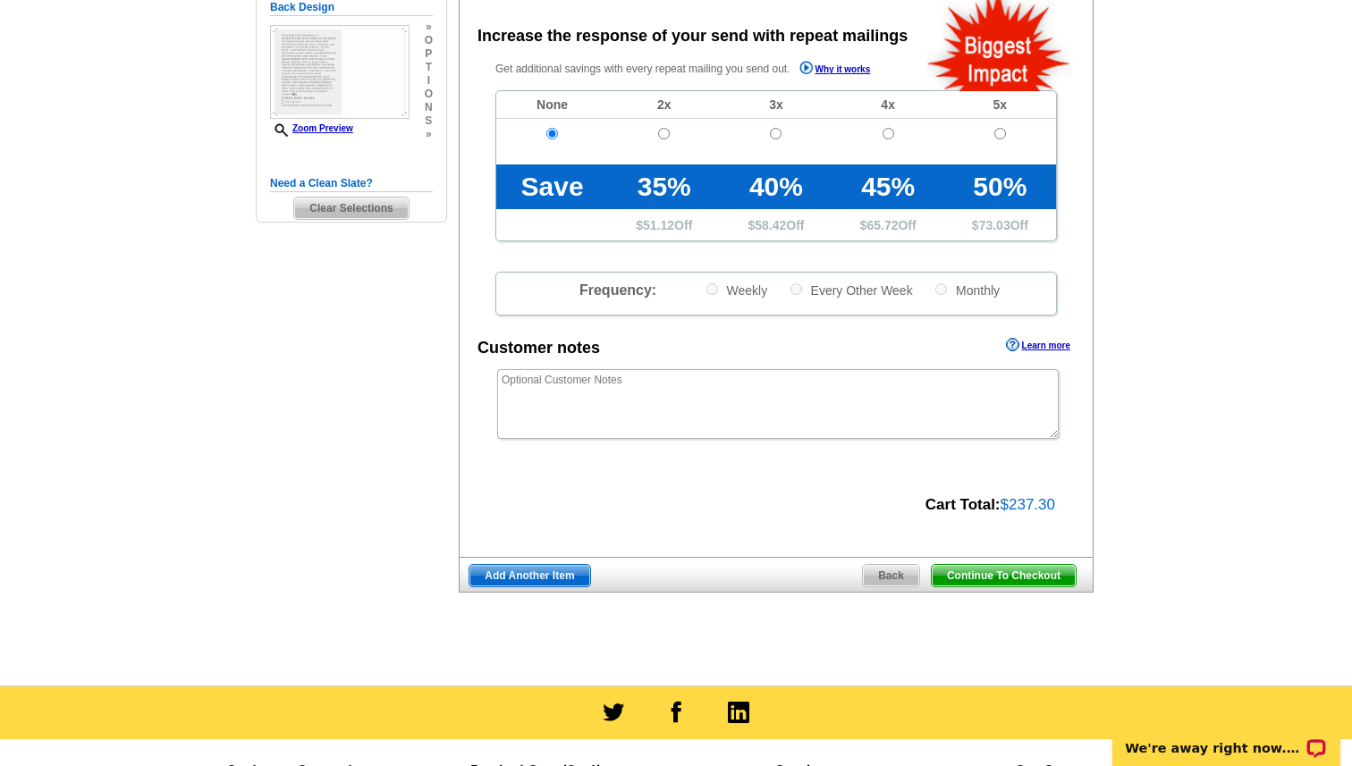
click at [985, 579] on span "Continue To Checkout" at bounding box center [1004, 575] width 144 height 21
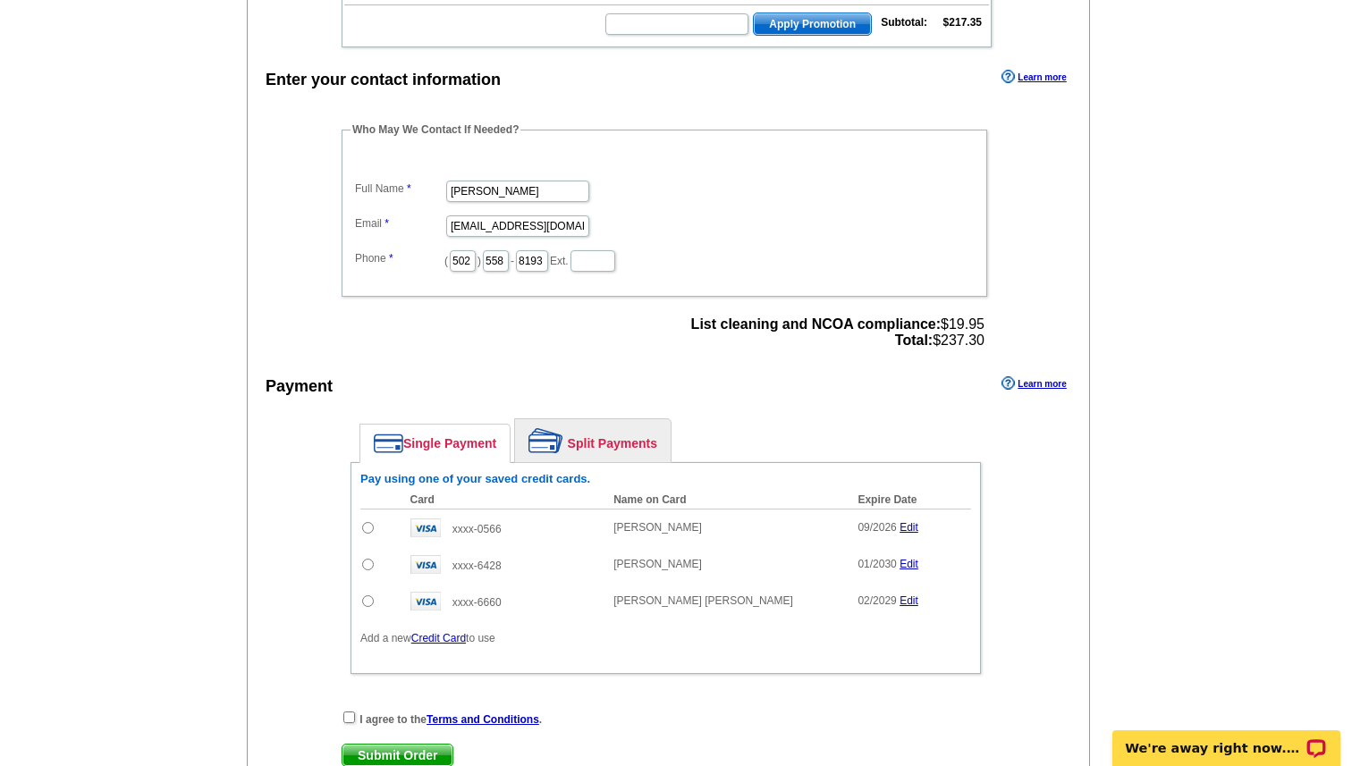
click at [366, 562] on input "radio" at bounding box center [368, 565] width 12 height 12
radio input "true"
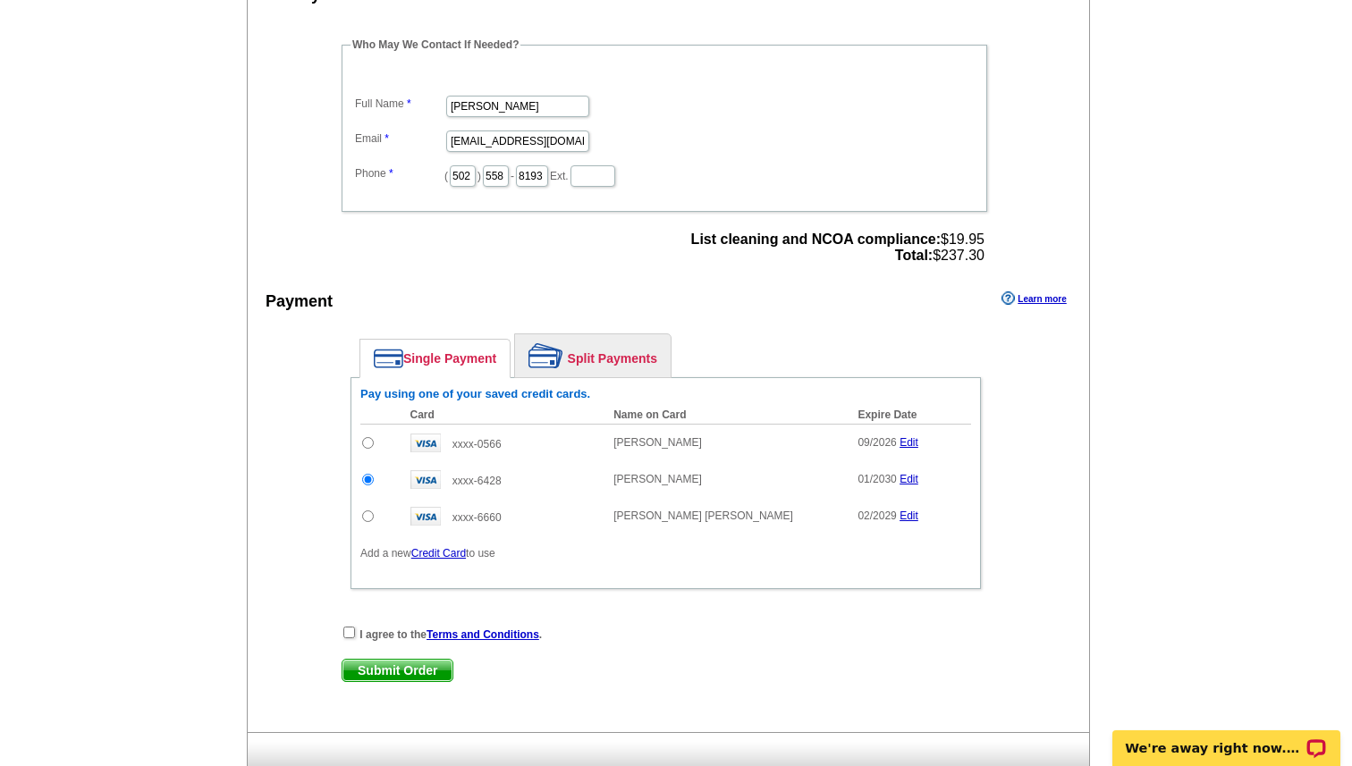
scroll to position [545, 0]
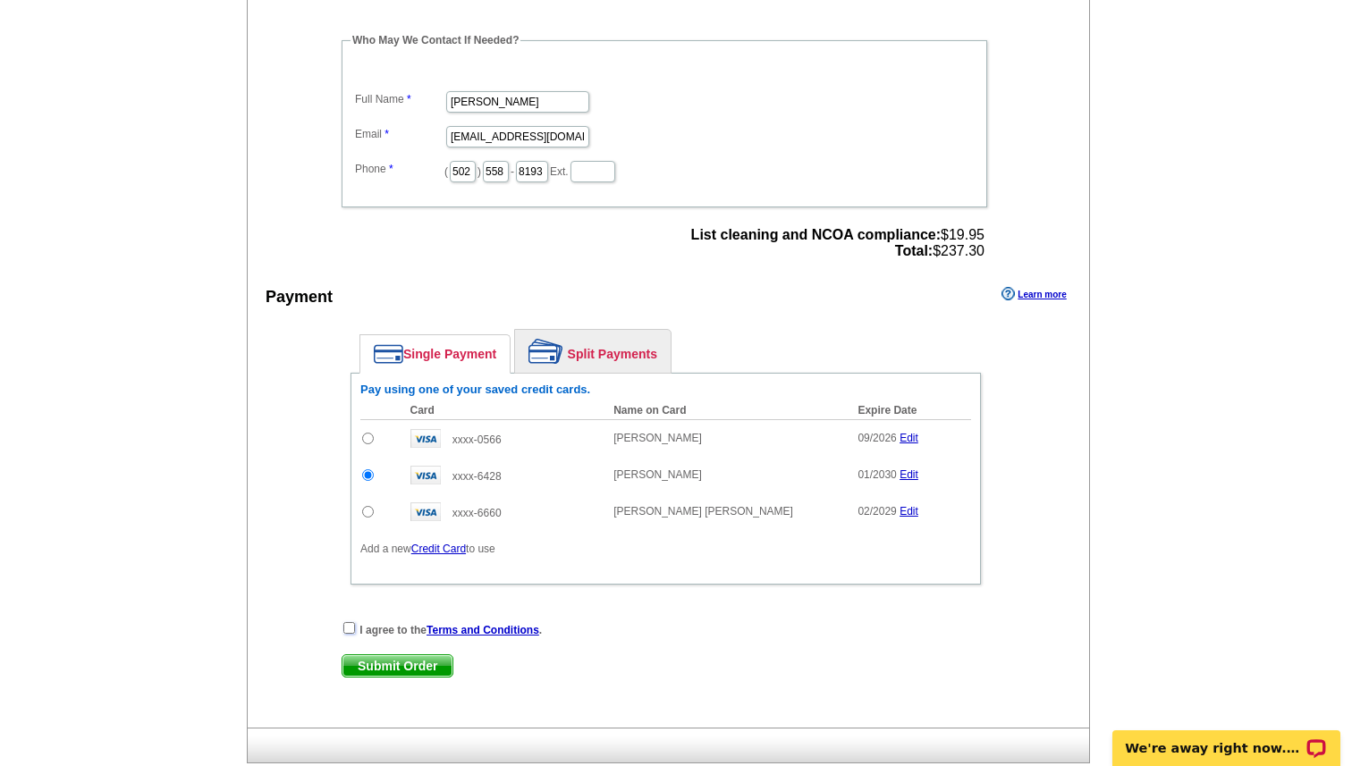
click at [348, 627] on input "checkbox" at bounding box center [349, 628] width 12 height 12
checkbox input "true"
click at [375, 662] on span "Submit Order" at bounding box center [397, 665] width 110 height 21
